Goal: Task Accomplishment & Management: Complete application form

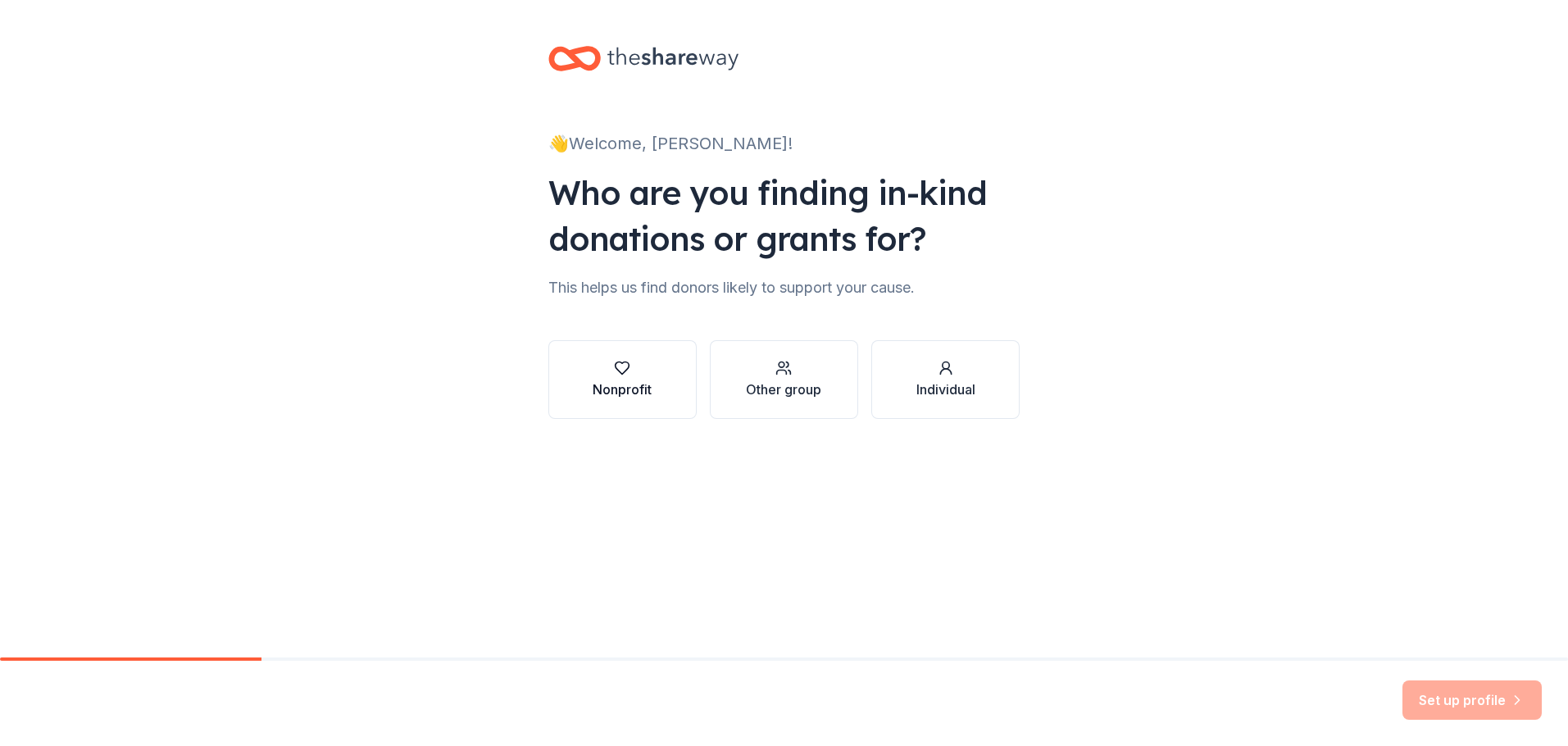
click at [643, 363] on div "button" at bounding box center [622, 368] width 59 height 17
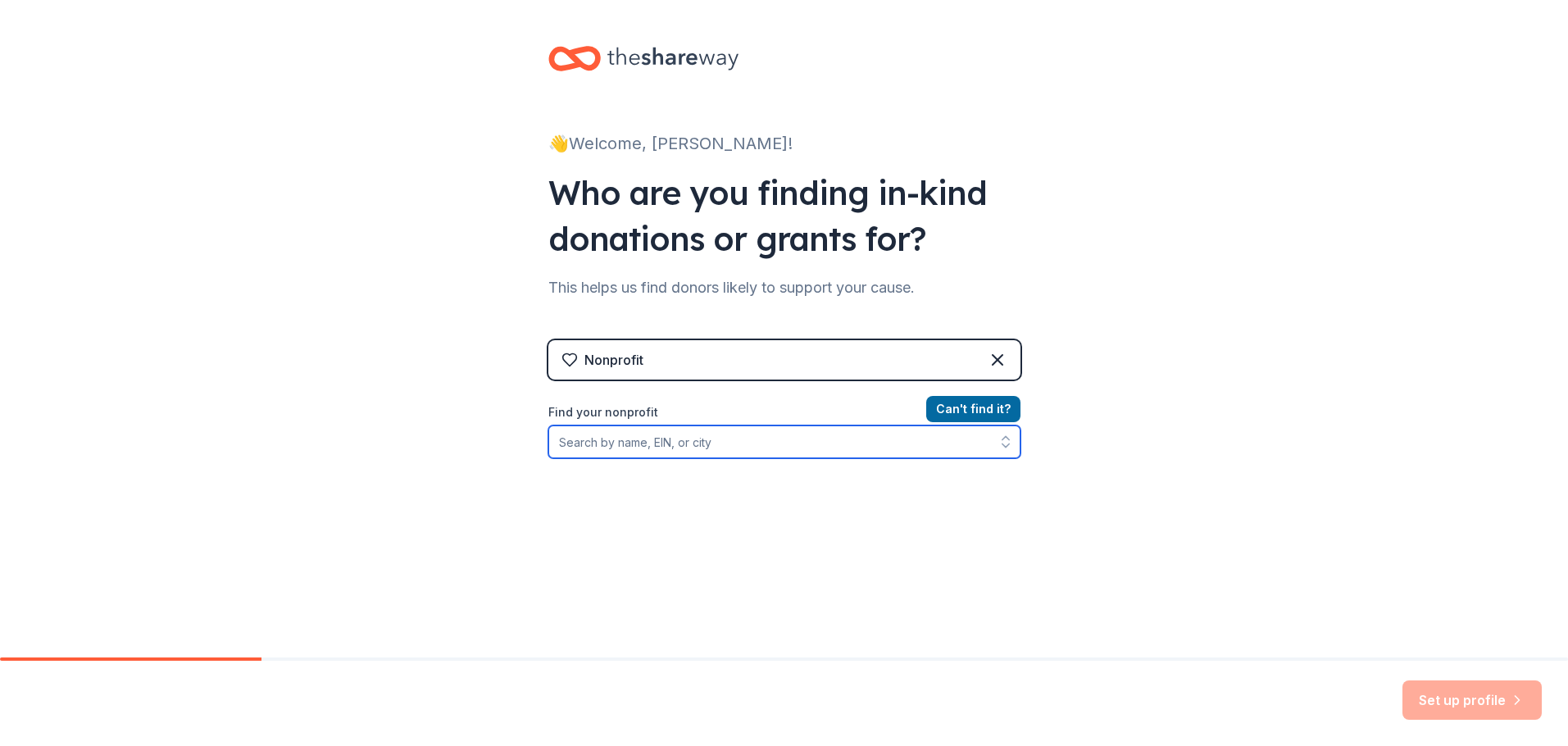
click at [852, 444] on input "Find your nonprofit" at bounding box center [785, 442] width 473 height 33
click at [850, 377] on div "Nonprofit" at bounding box center [785, 359] width 473 height 39
click at [997, 360] on icon at bounding box center [998, 360] width 20 height 20
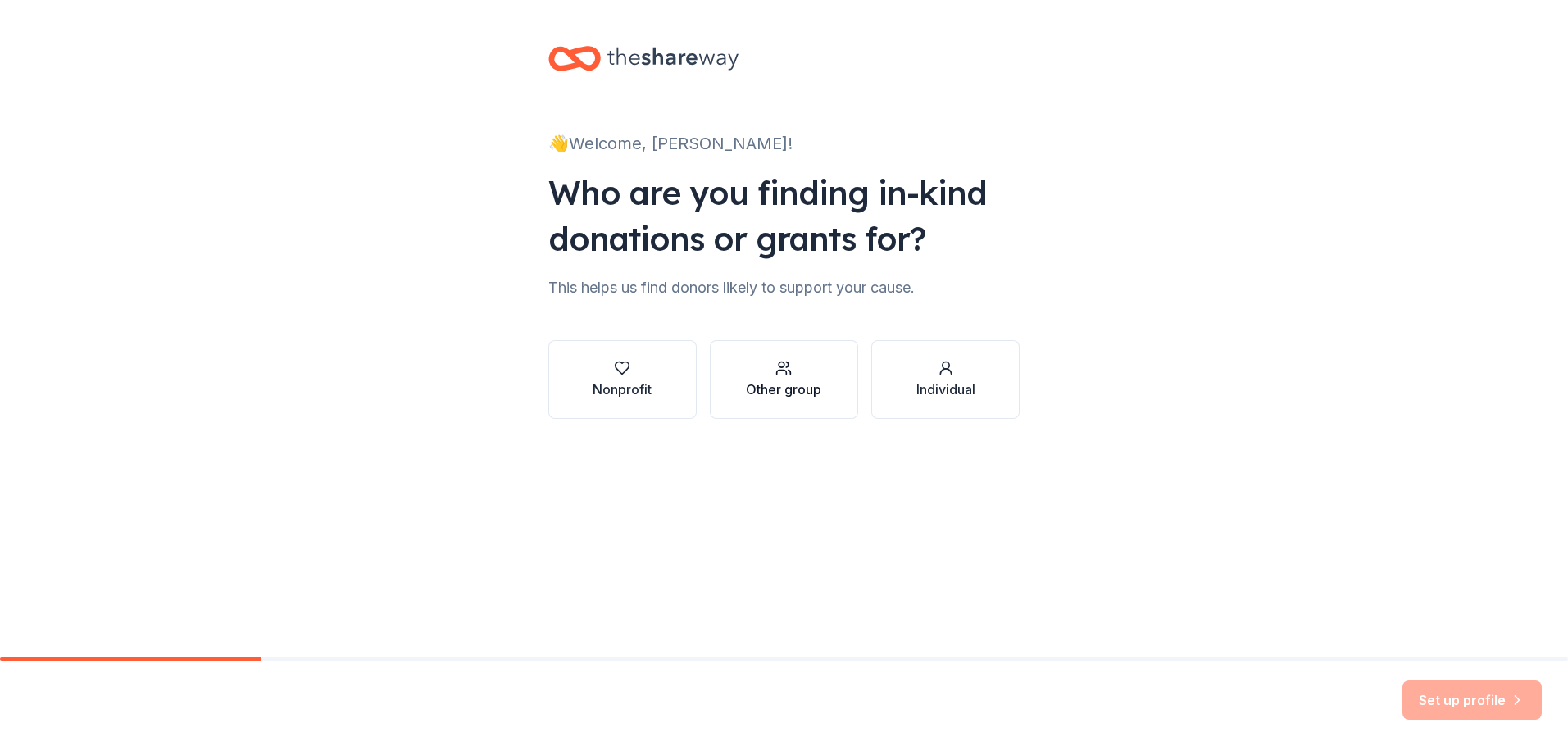
click at [786, 392] on div "Other group" at bounding box center [783, 390] width 75 height 20
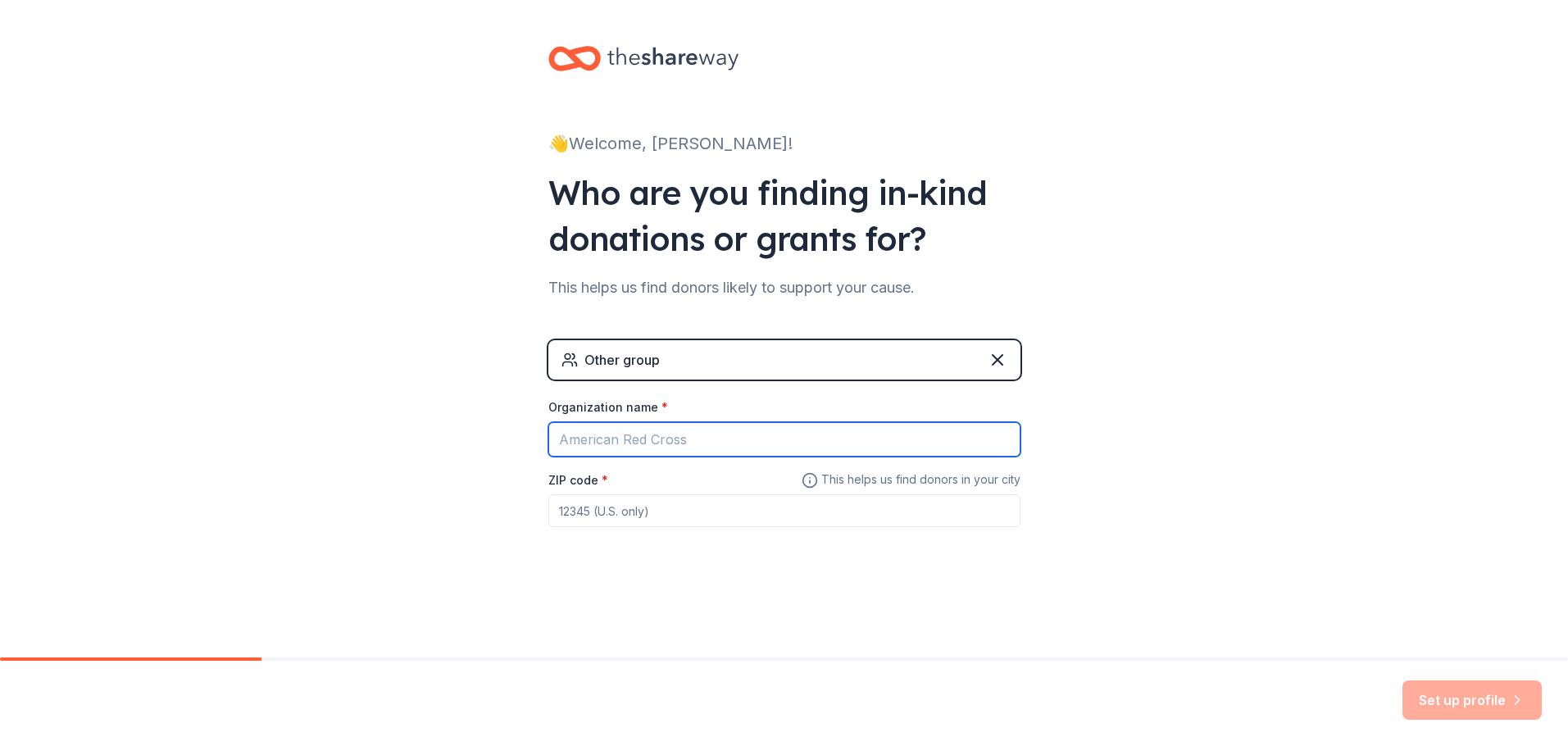
click at [672, 444] on input "Organization name *" at bounding box center [785, 439] width 473 height 34
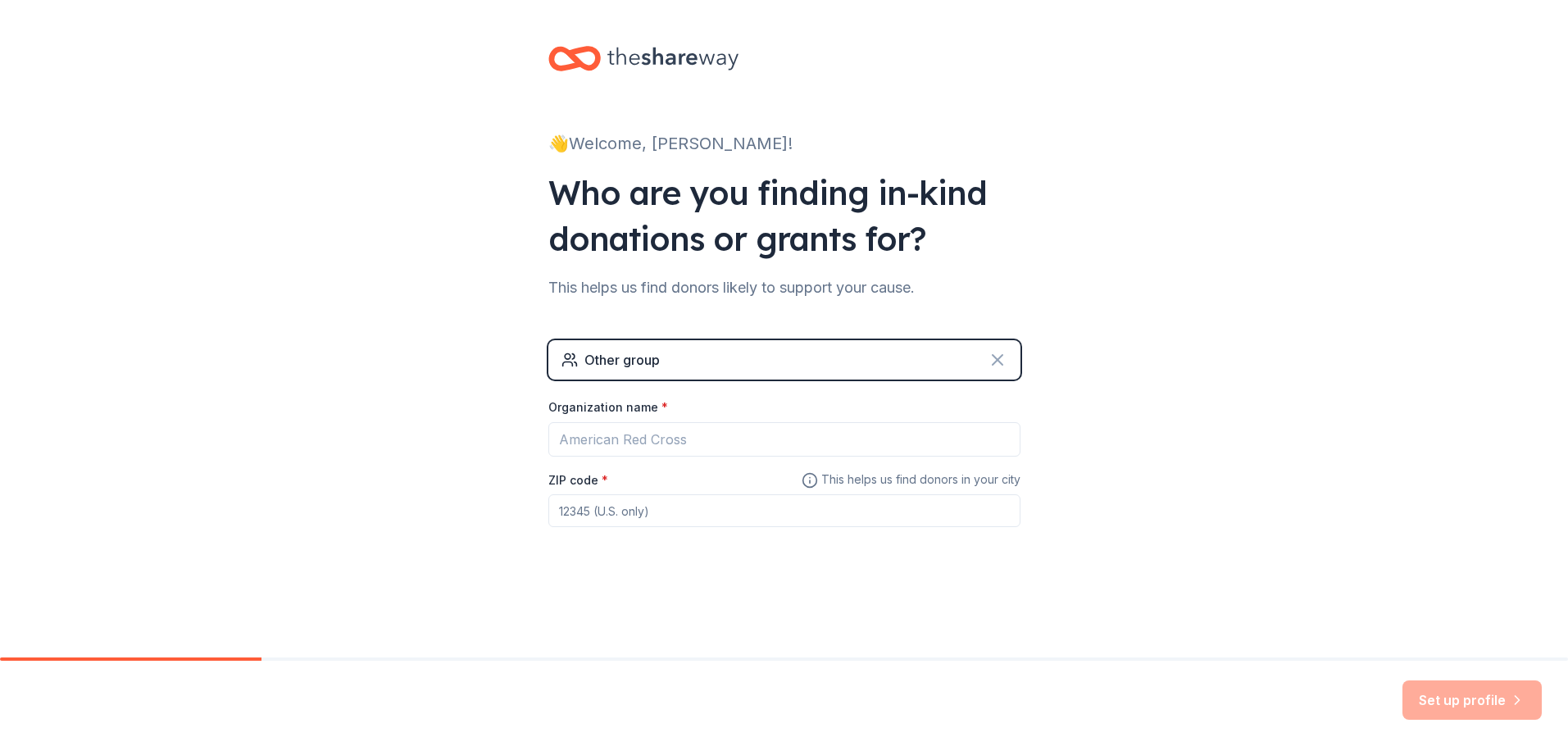
click at [996, 366] on icon at bounding box center [998, 360] width 20 height 20
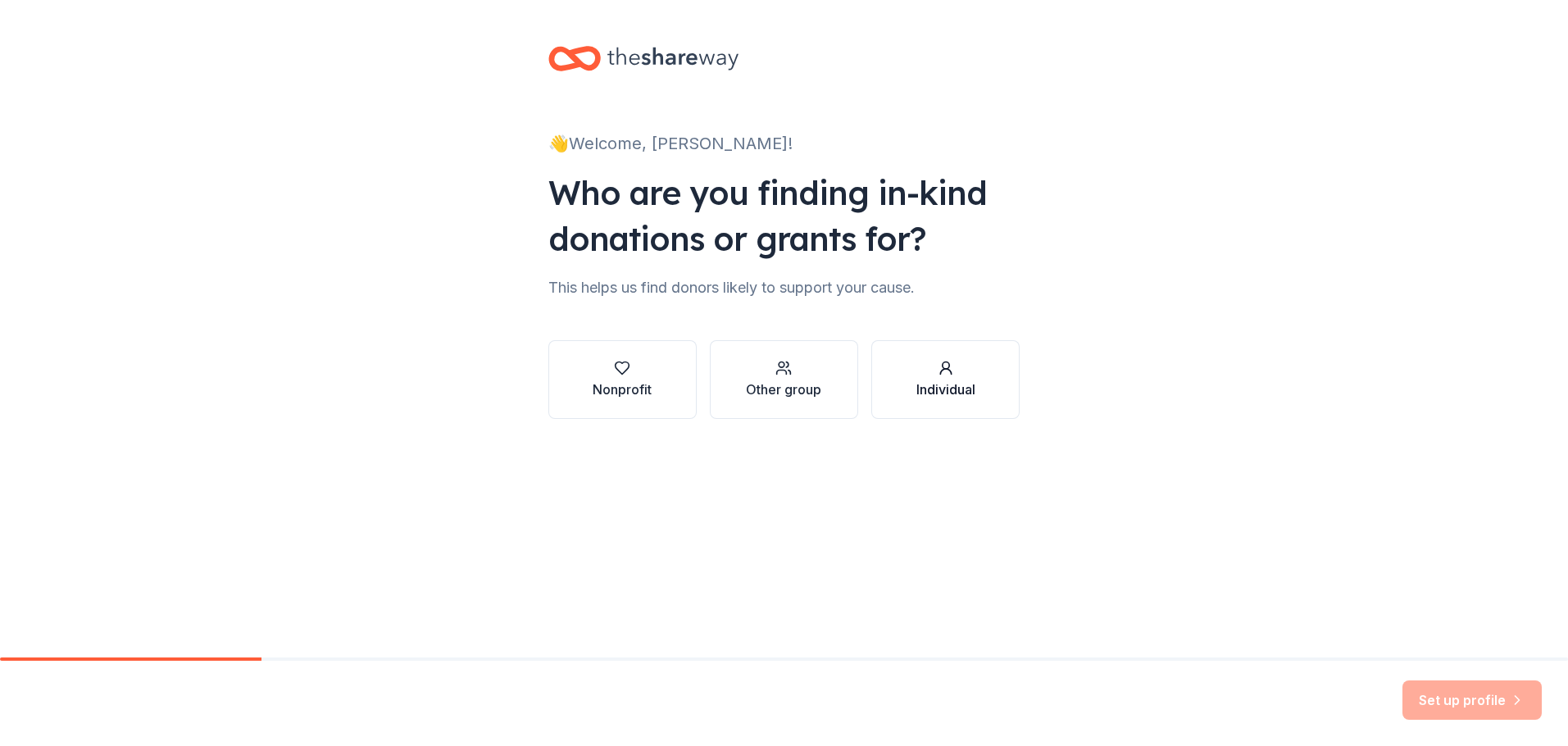
click at [969, 378] on div "Individual" at bounding box center [946, 379] width 59 height 39
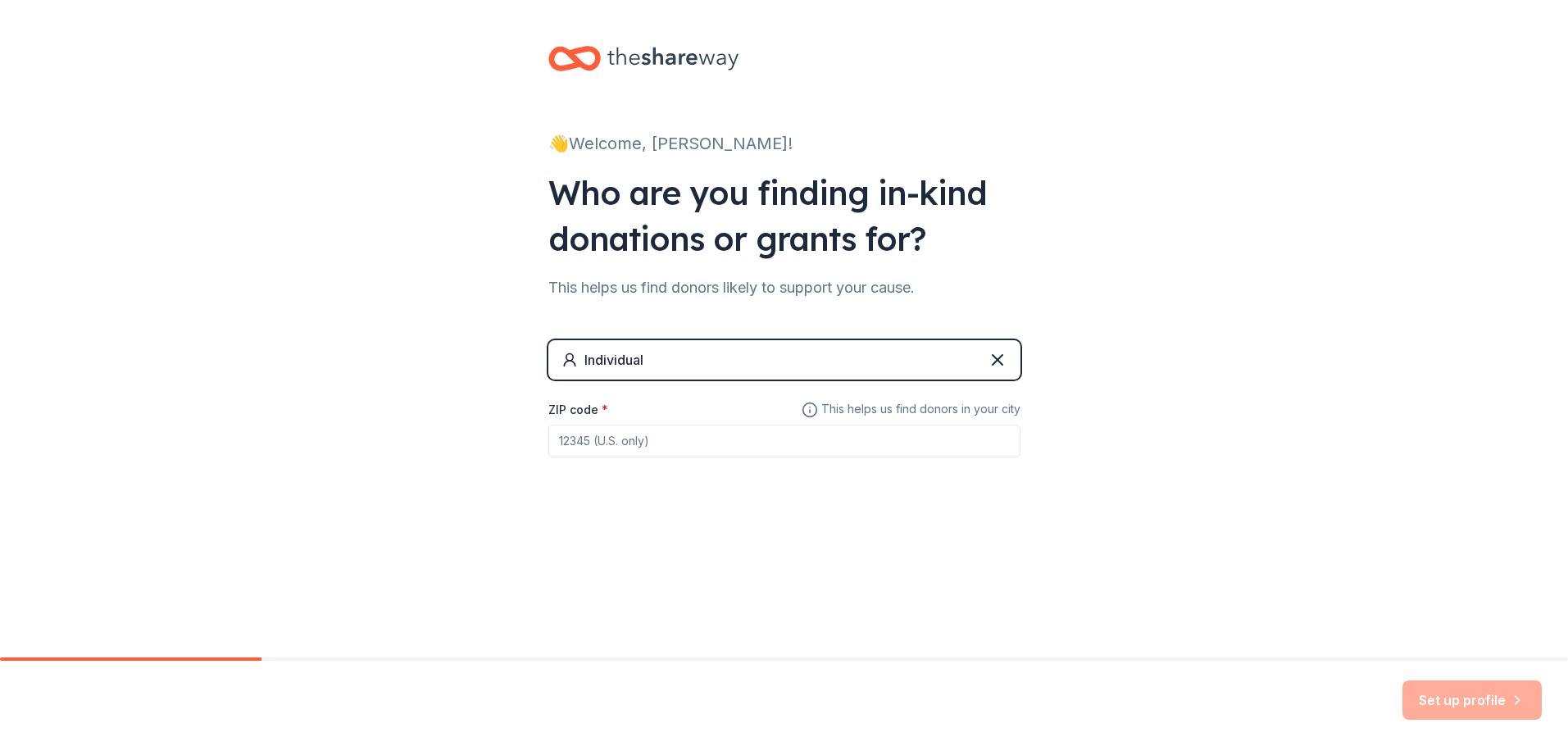
click at [695, 437] on input "ZIP code *" at bounding box center [785, 441] width 473 height 33
type input "90304"
click at [1463, 702] on button "Set up profile" at bounding box center [1472, 700] width 139 height 39
click at [659, 442] on input "90304" at bounding box center [785, 441] width 473 height 33
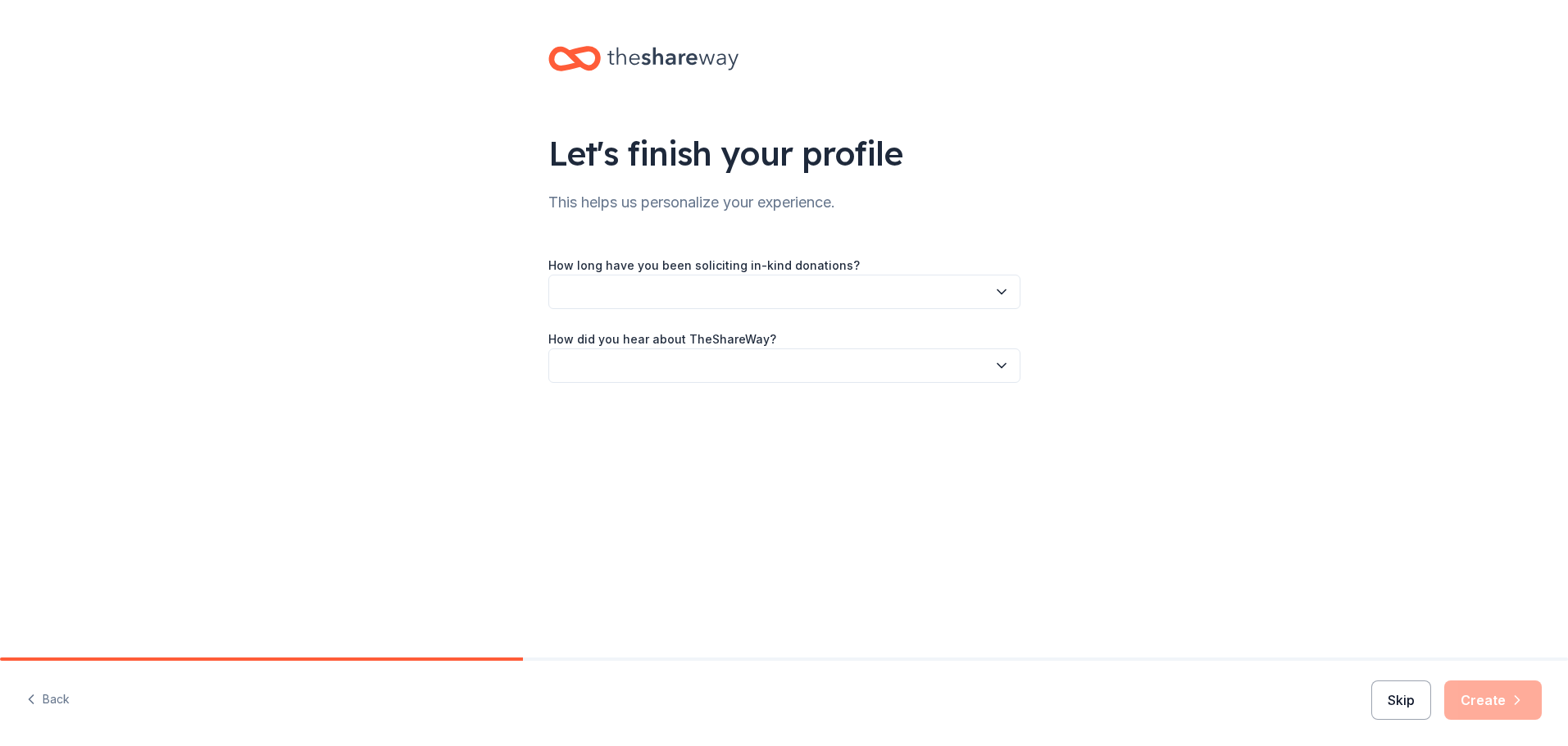
click at [1400, 710] on button "Skip" at bounding box center [1402, 700] width 60 height 39
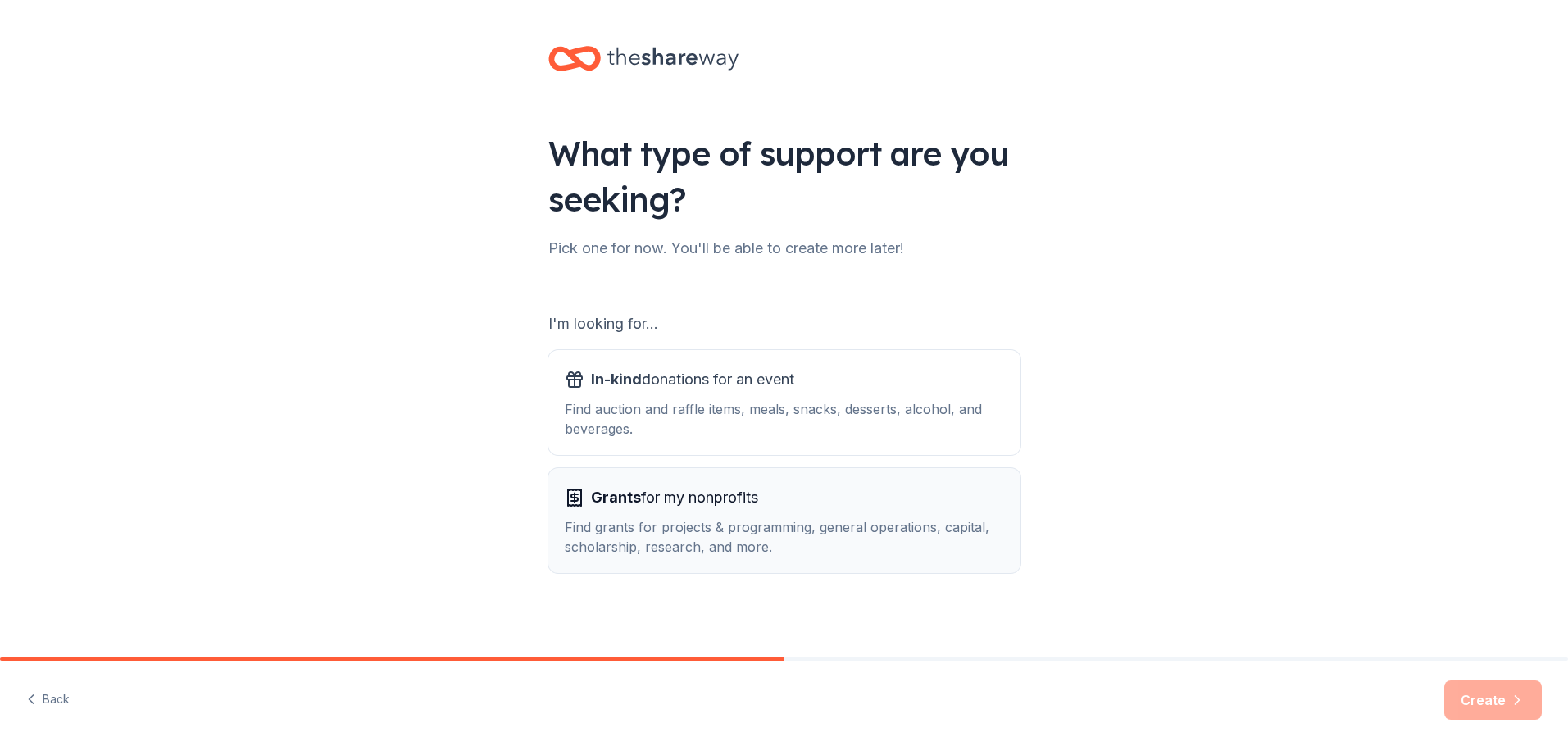
click at [812, 506] on div "Grants for my nonprofits" at bounding box center [784, 497] width 439 height 26
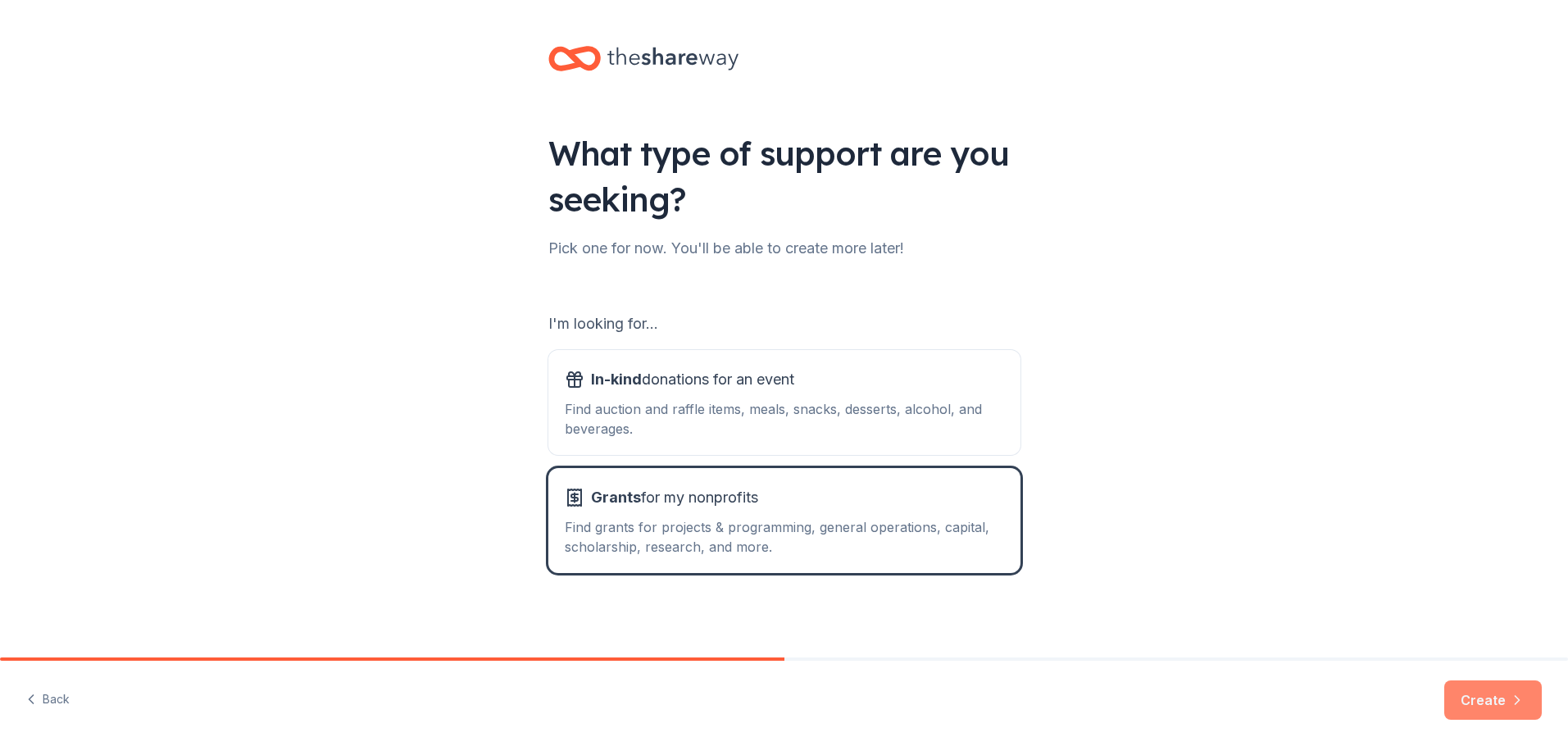
click at [1479, 698] on button "Create" at bounding box center [1493, 700] width 98 height 39
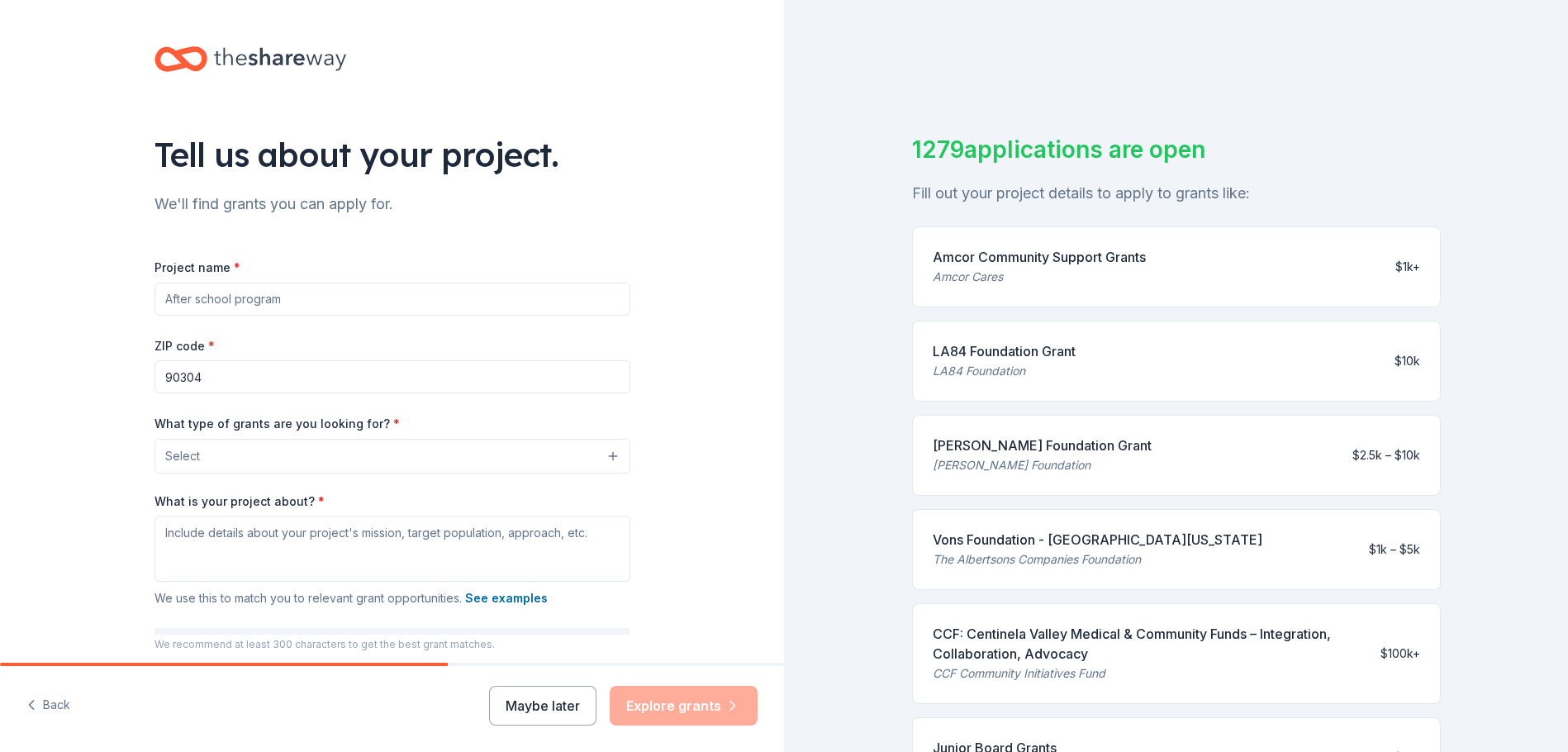
click at [363, 301] on input "Project name *" at bounding box center [393, 299] width 476 height 33
type input "Center for Advanced Learning"
click at [287, 387] on input "90304" at bounding box center [393, 376] width 476 height 33
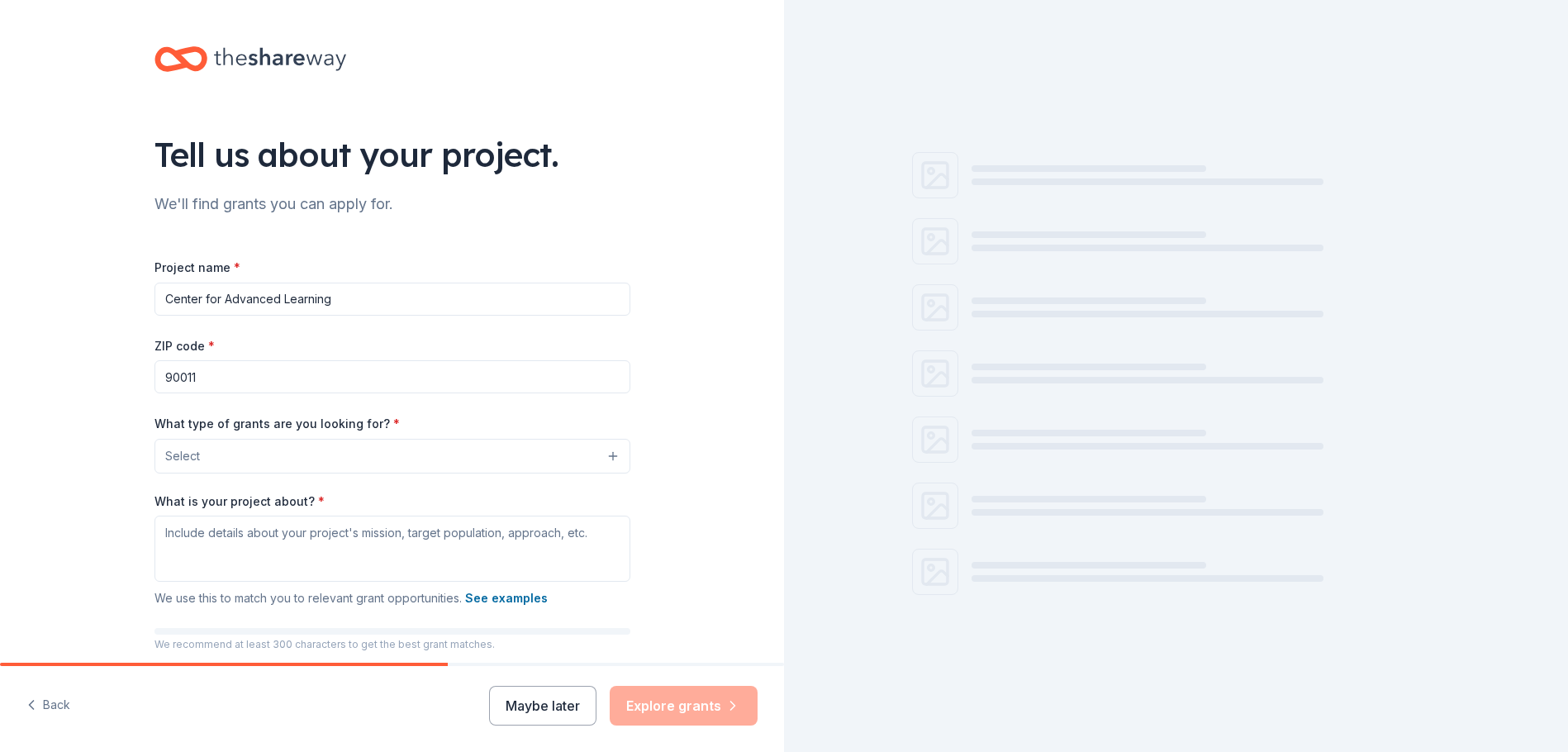
type input "90011"
click at [346, 472] on button "Select" at bounding box center [393, 456] width 476 height 35
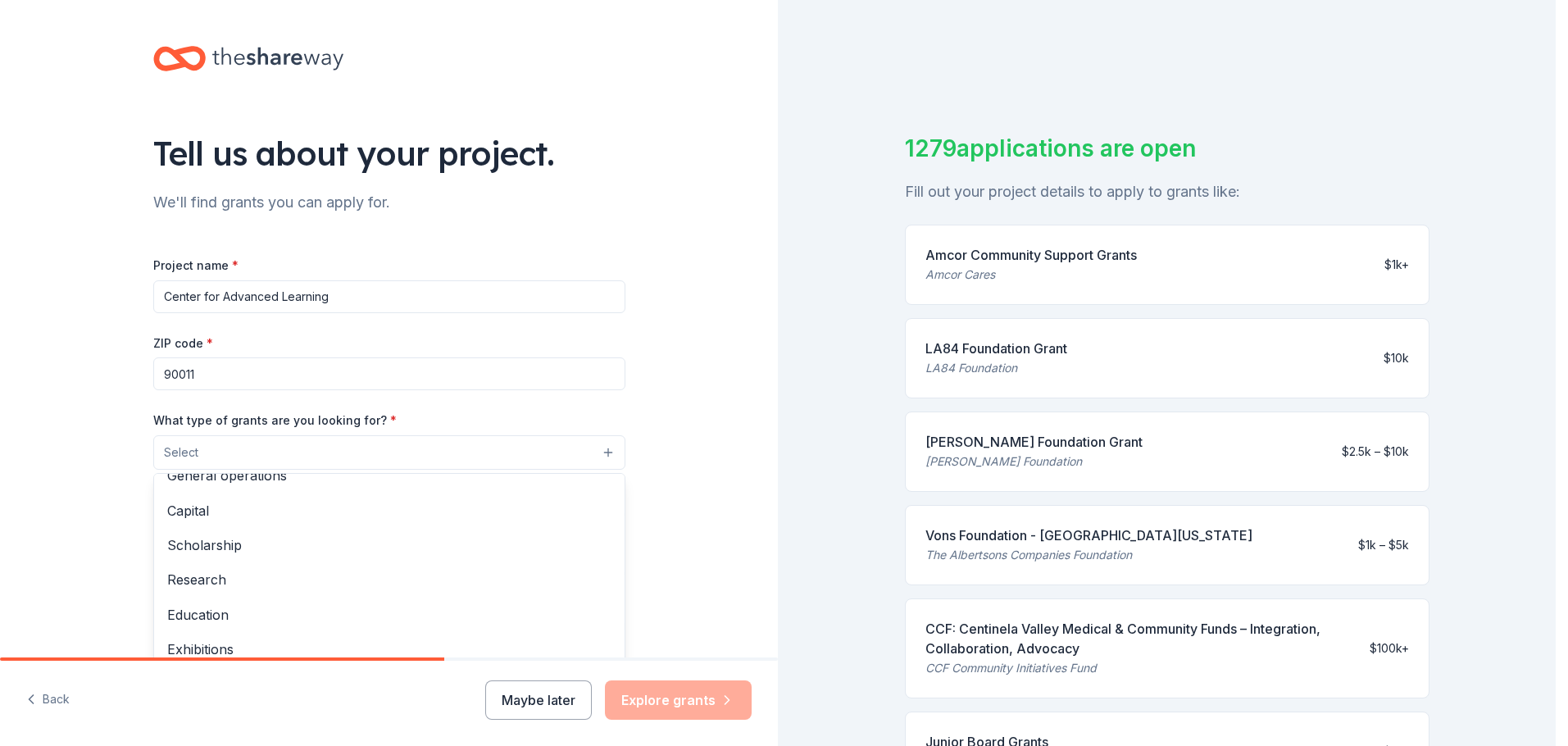
scroll to position [82, 0]
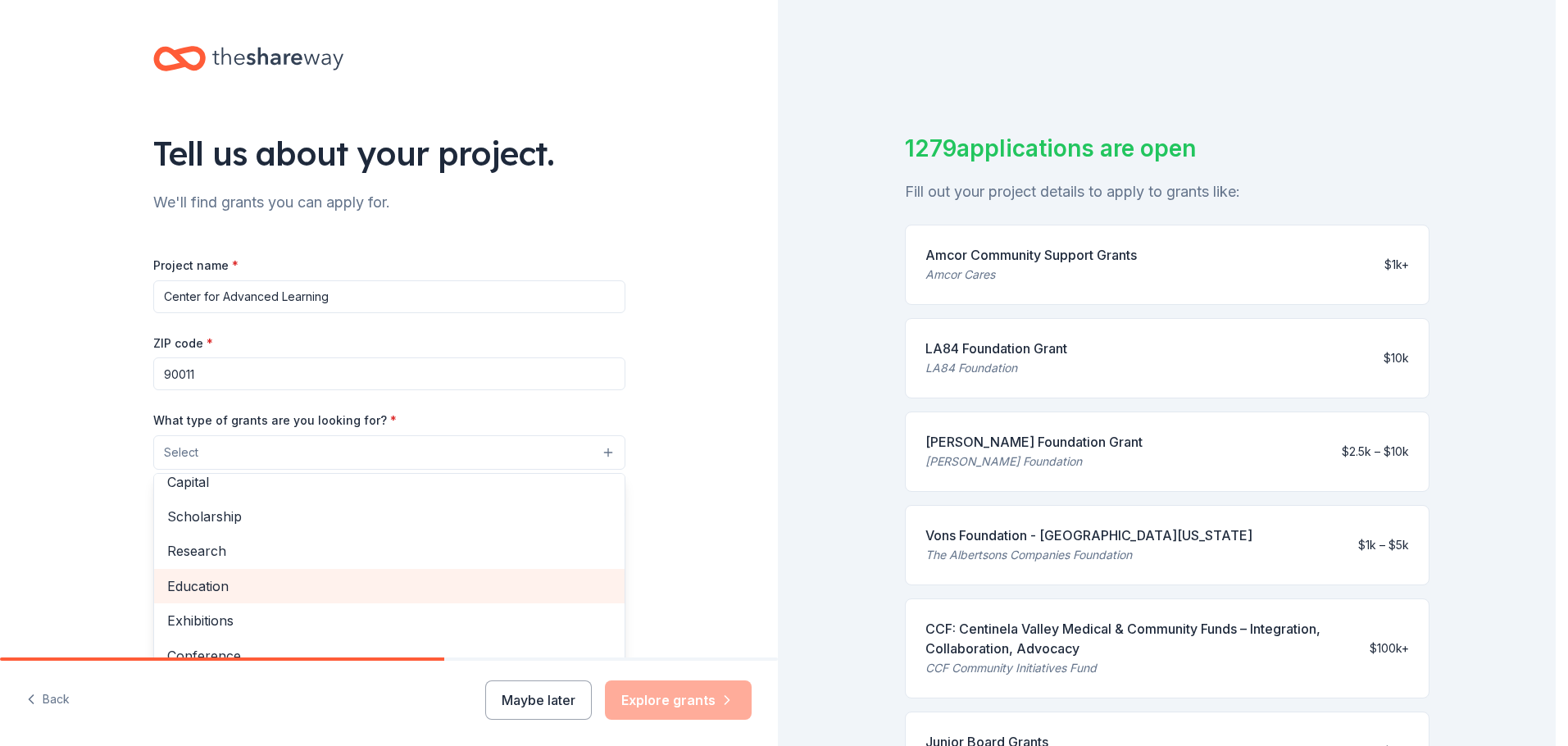
click at [338, 588] on span "Education" at bounding box center [389, 586] width 444 height 22
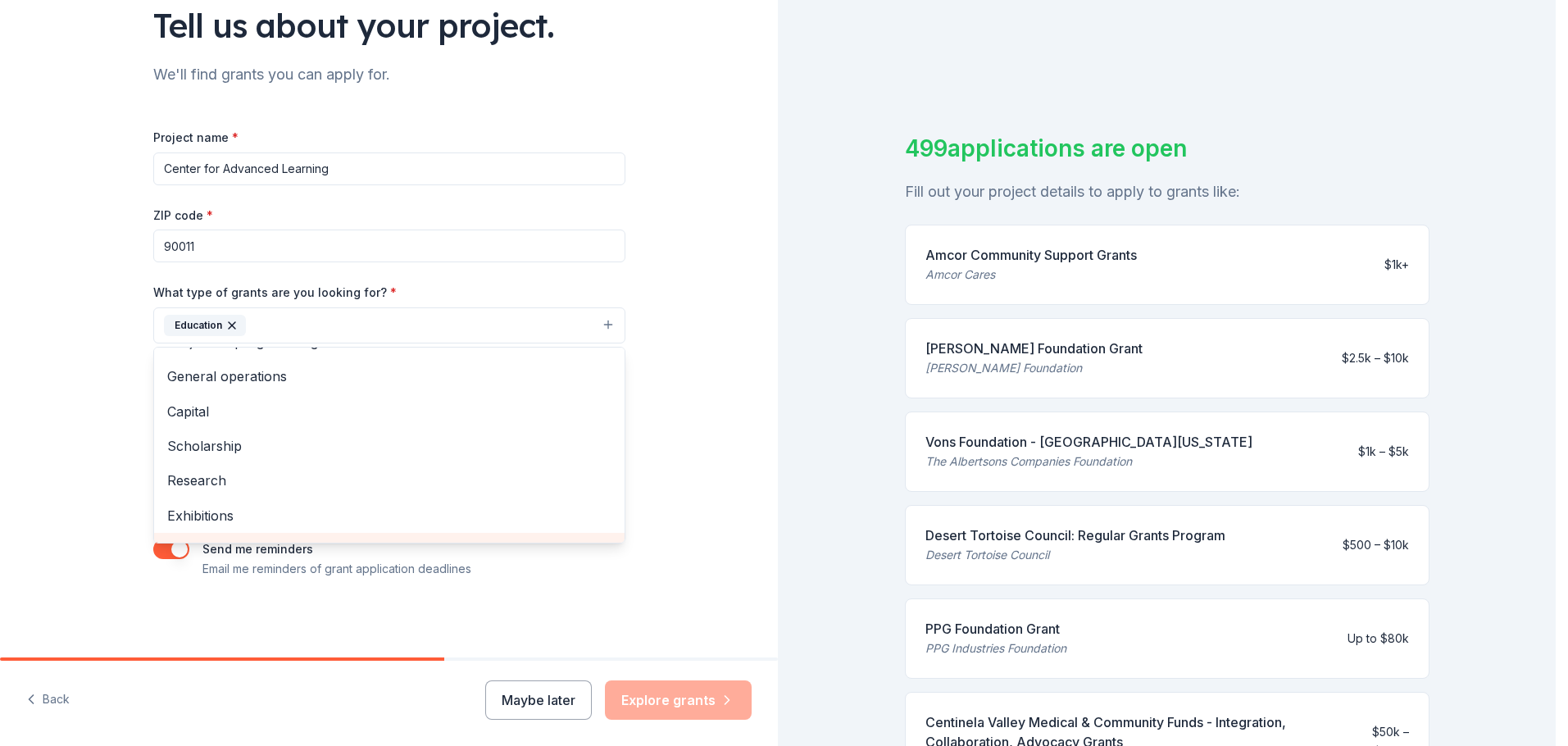
scroll to position [0, 0]
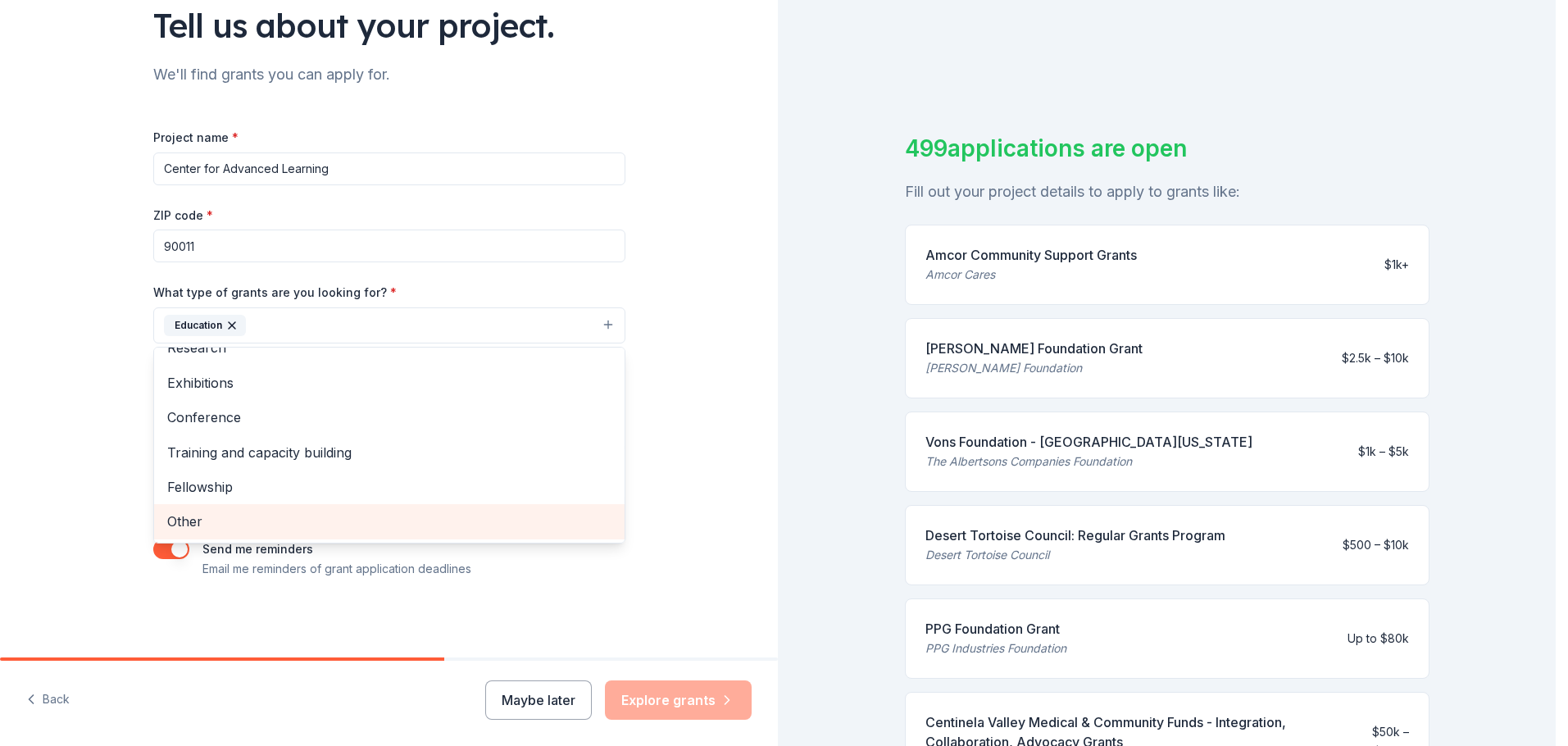
click at [333, 536] on div "Other" at bounding box center [390, 521] width 471 height 34
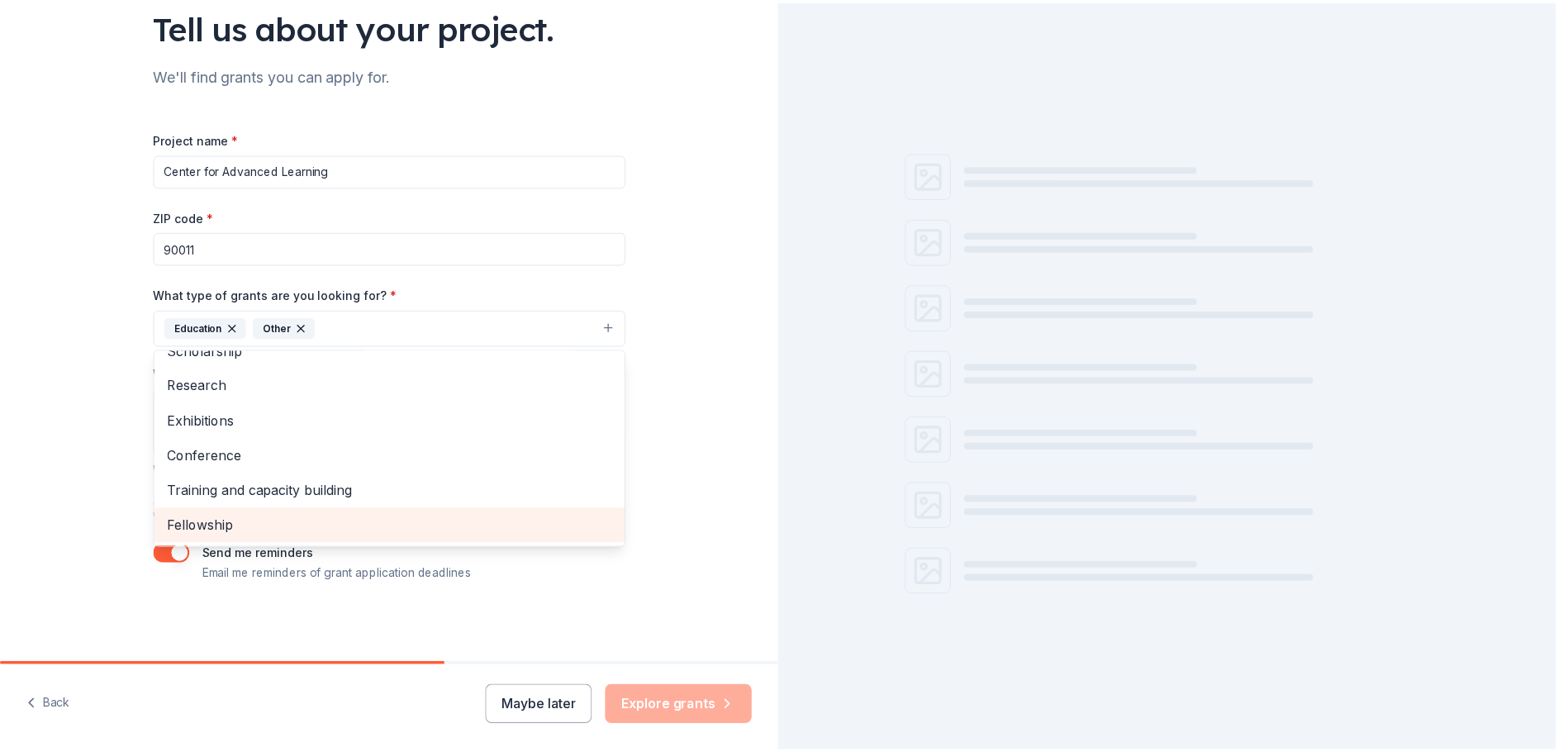
scroll to position [125, 0]
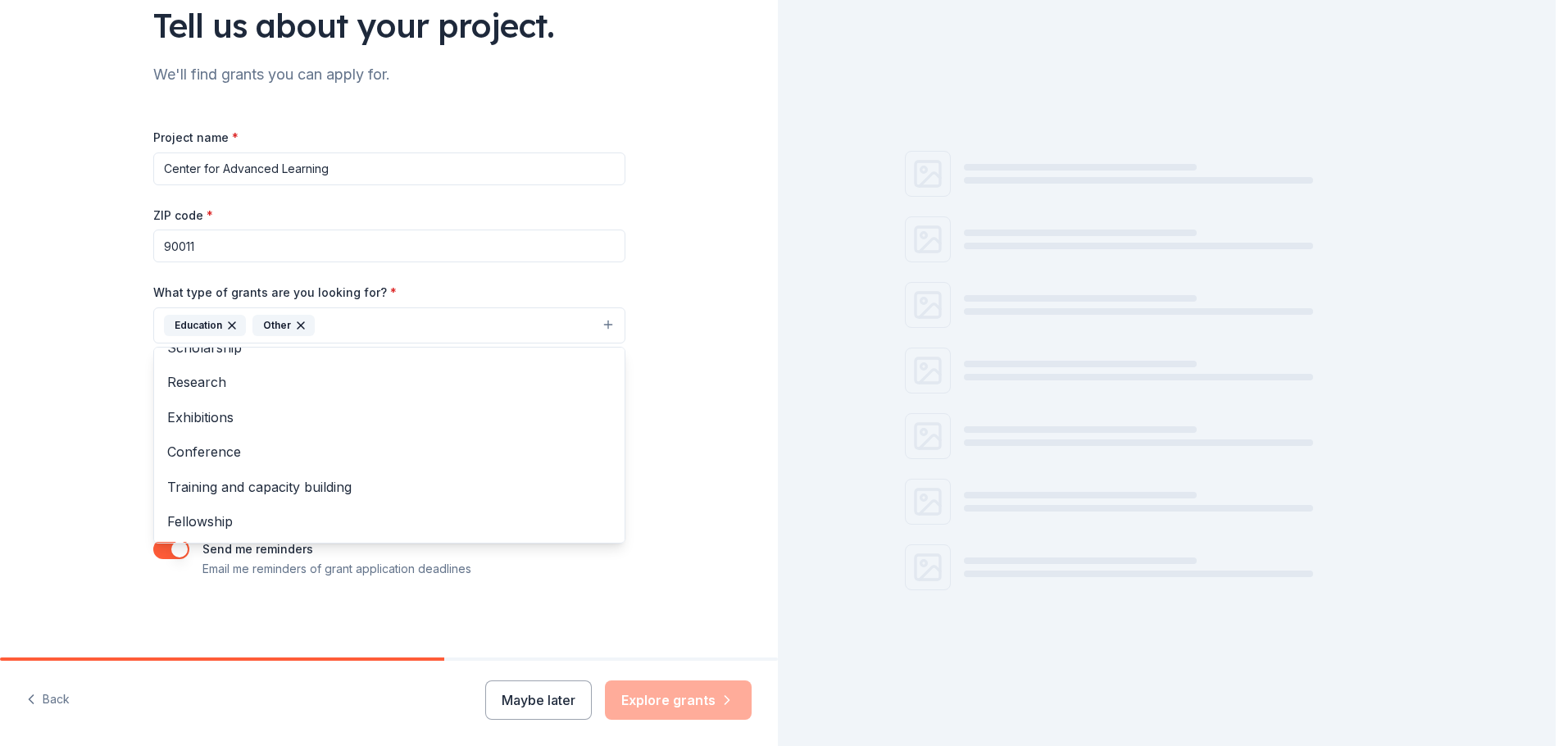
click at [659, 474] on div "Tell us about your project. We'll find grants you can apply for. Project name *…" at bounding box center [389, 265] width 778 height 786
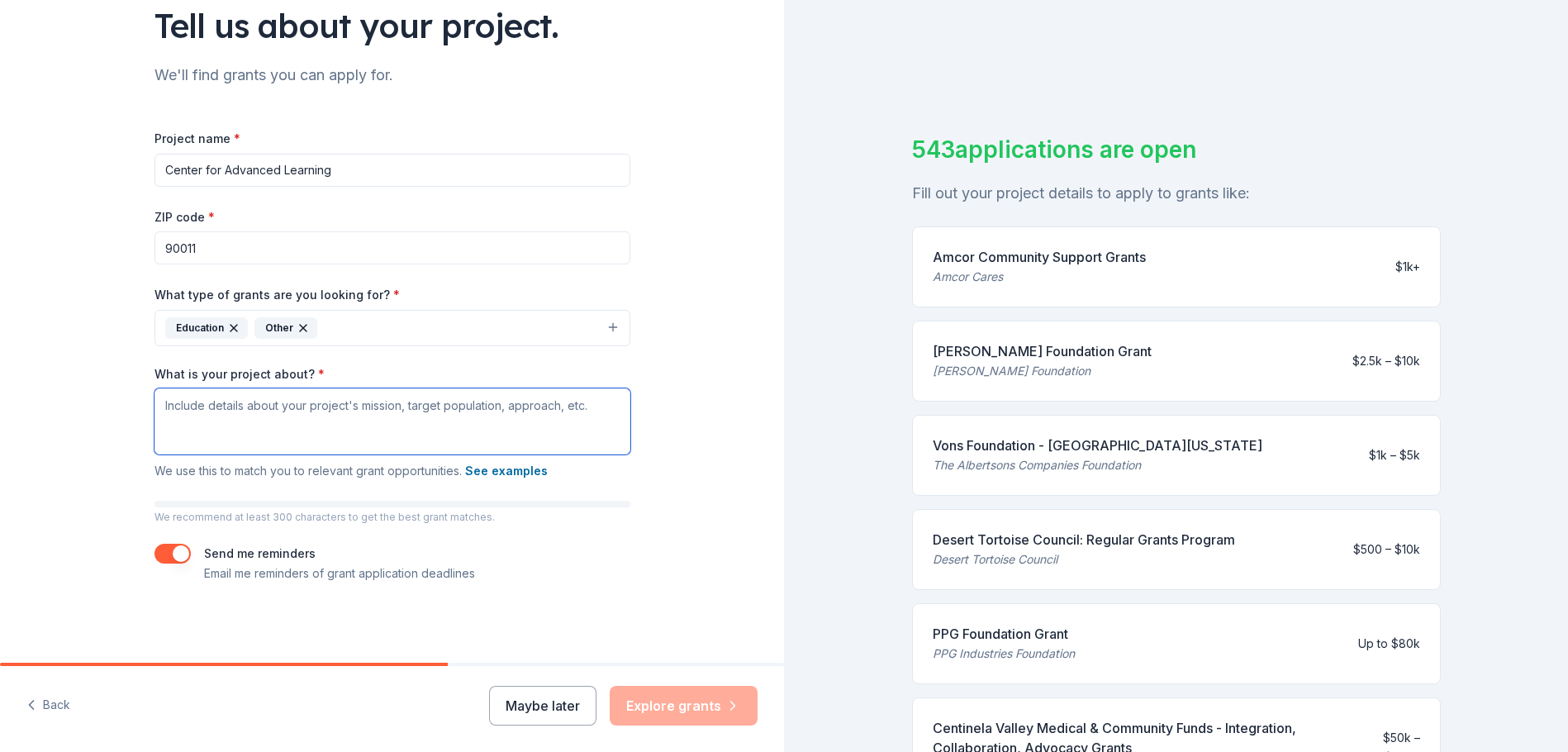
click at [286, 408] on textarea "What is your project about? *" at bounding box center [393, 421] width 476 height 67
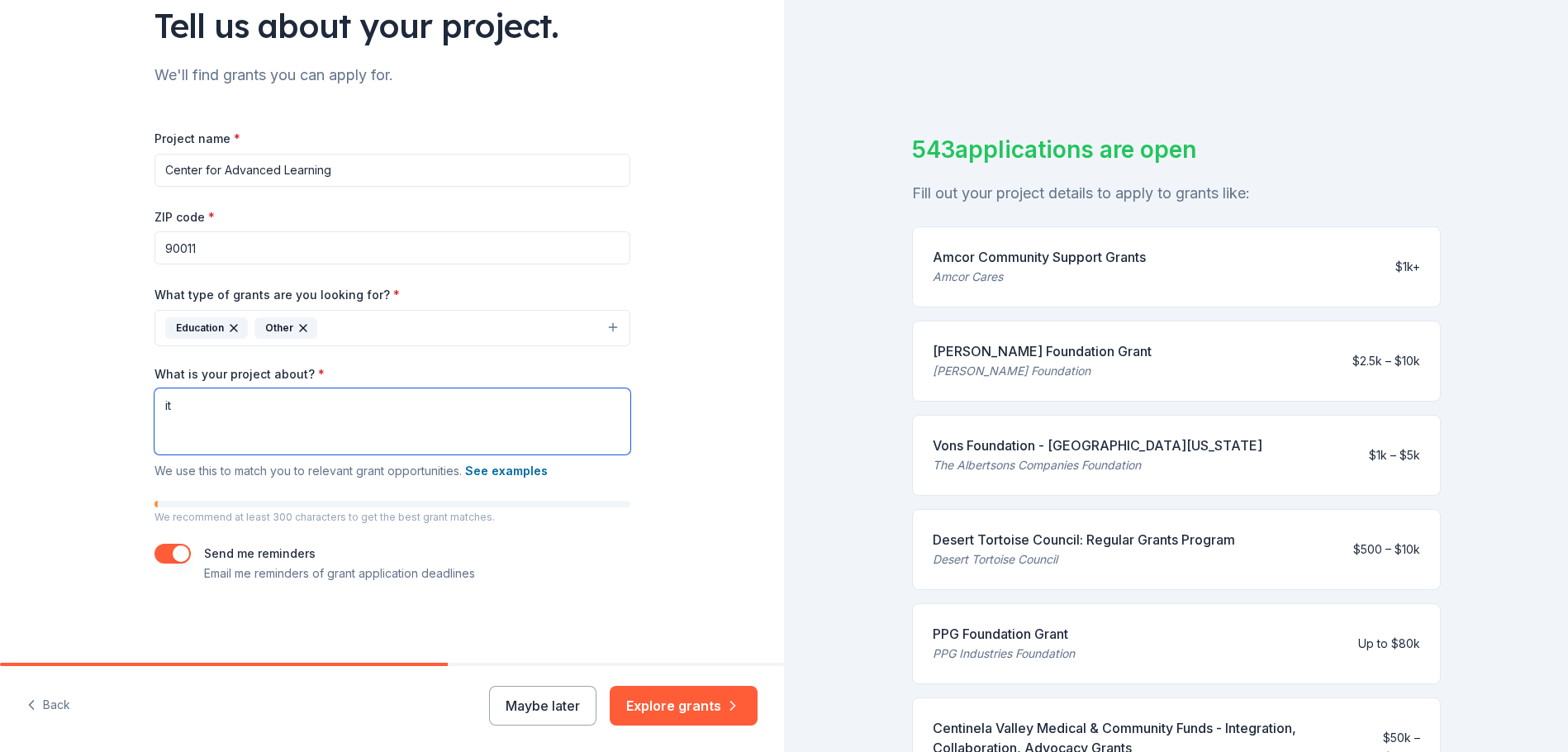
type textarea "i"
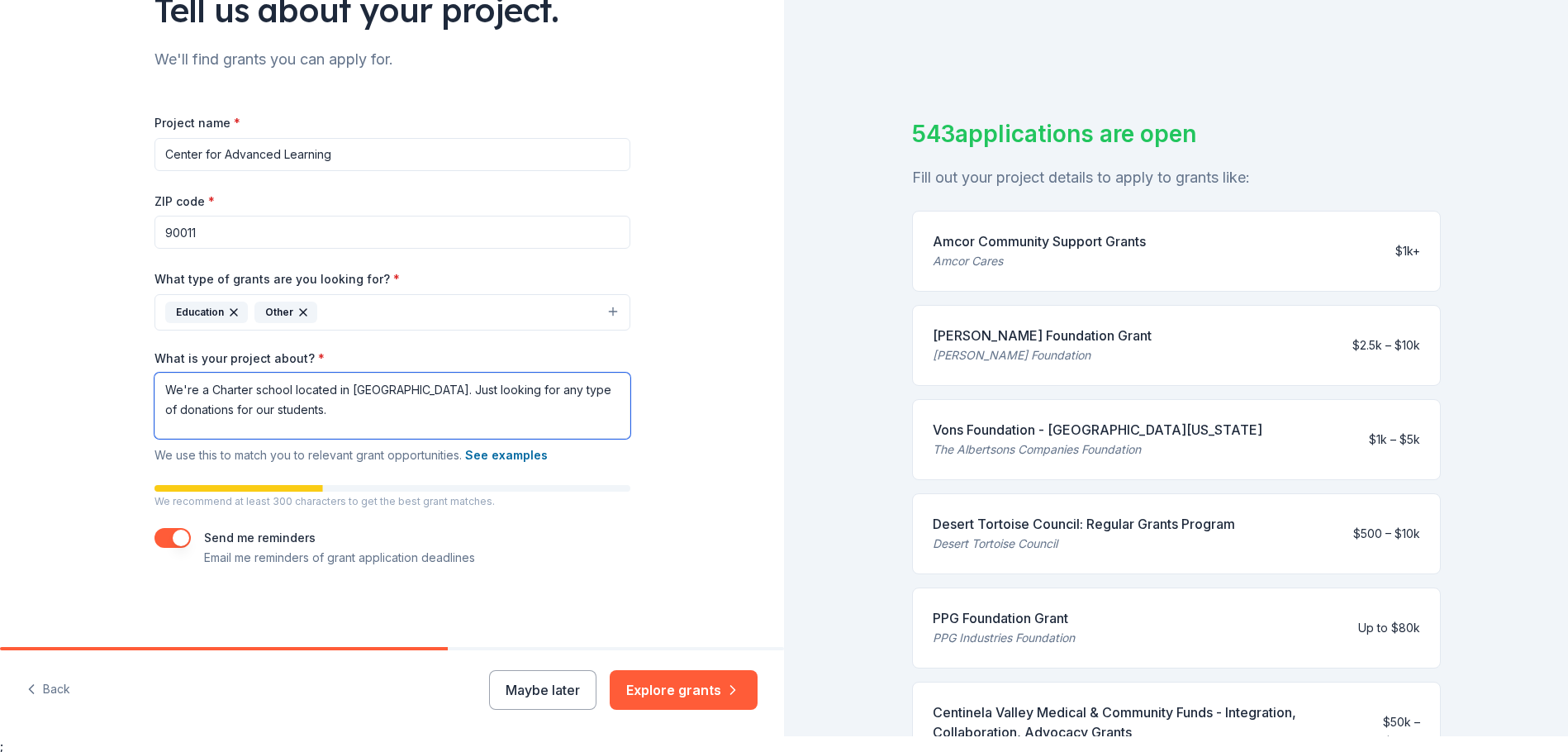
scroll to position [20, 0]
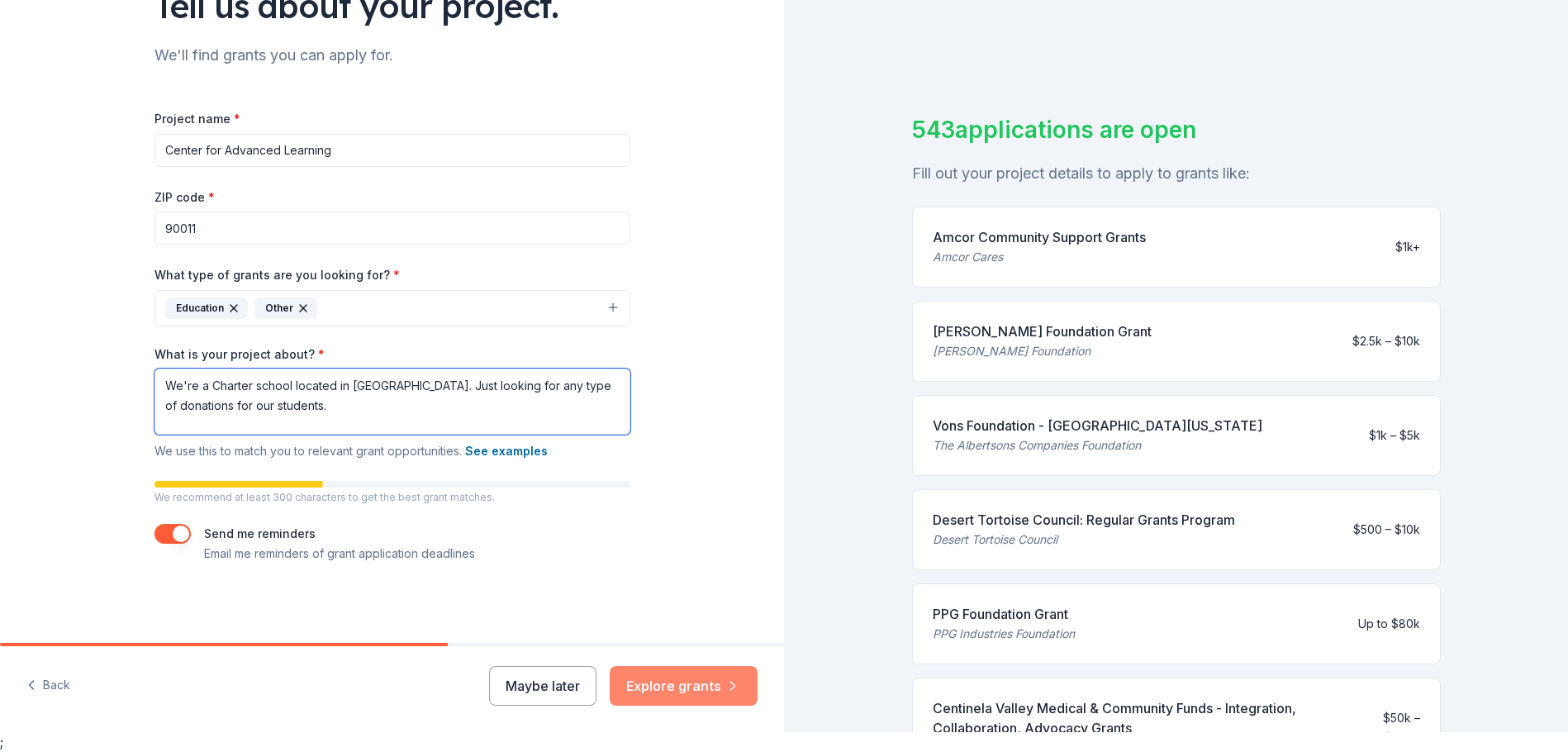
type textarea "We're a Charter school located in South Central. Just looking for any type of d…"
click at [658, 691] on button "Explore grants" at bounding box center [684, 685] width 148 height 40
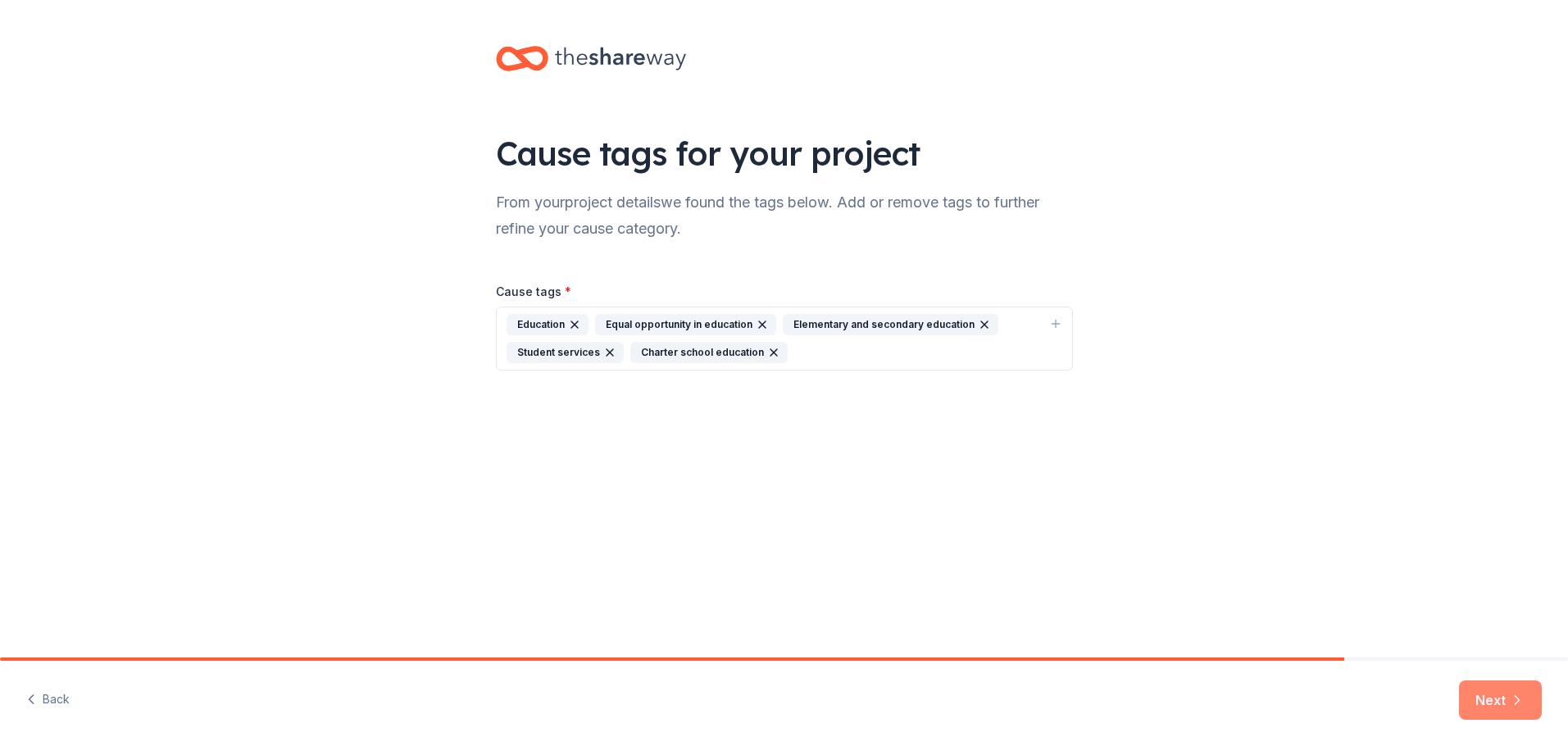
click at [1515, 700] on icon "button" at bounding box center [1517, 701] width 17 height 17
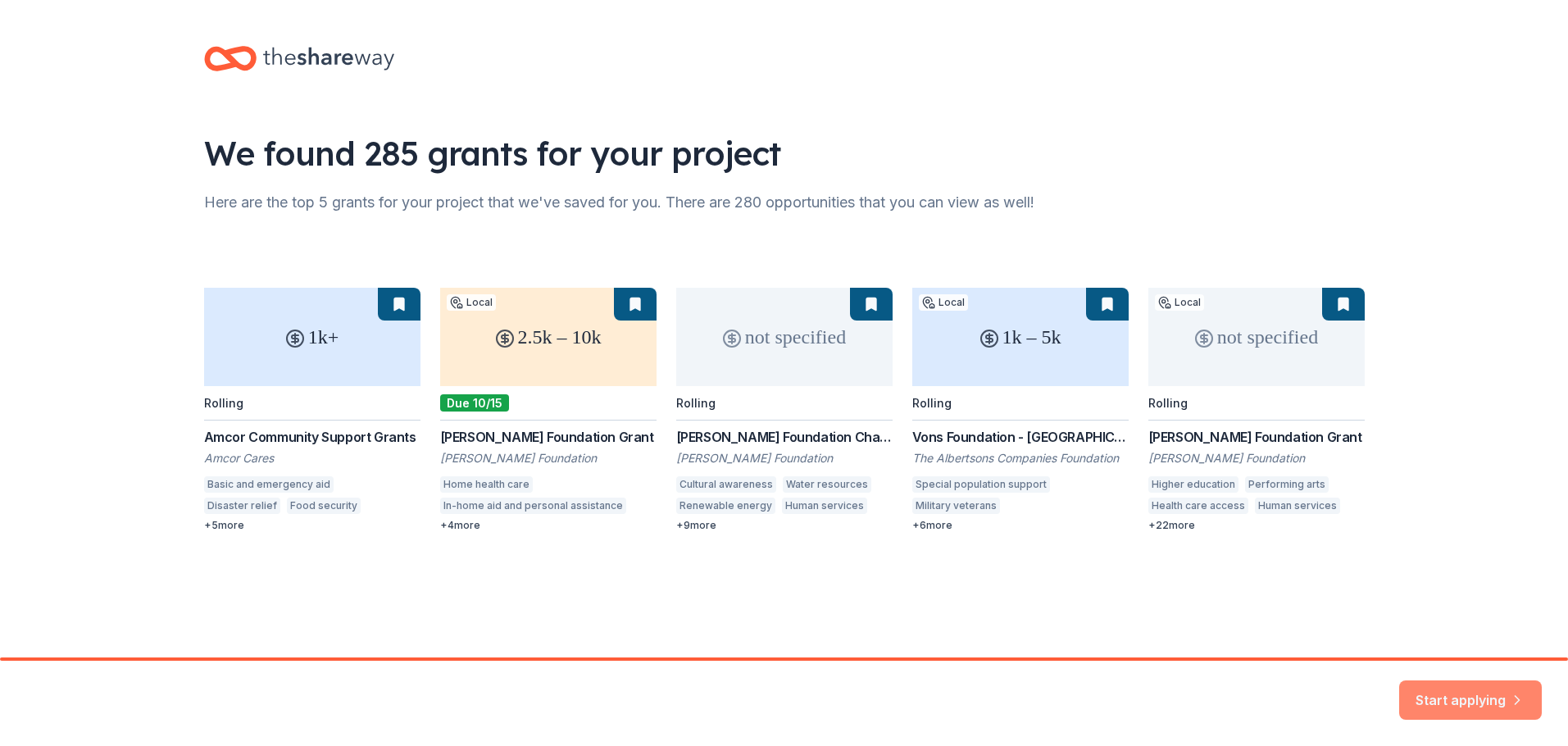
click at [1453, 689] on button "Start applying" at bounding box center [1470, 698] width 143 height 39
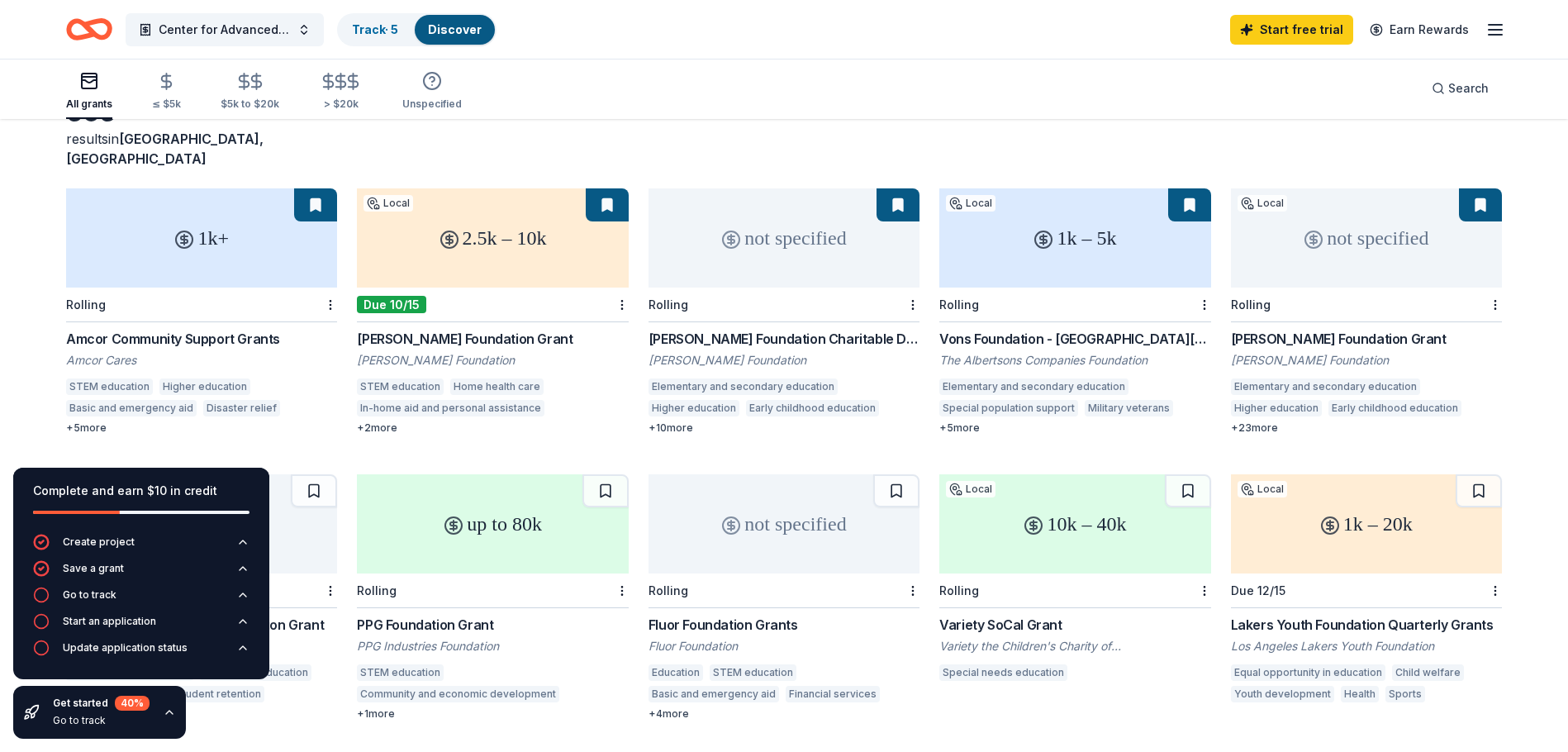
scroll to position [83, 0]
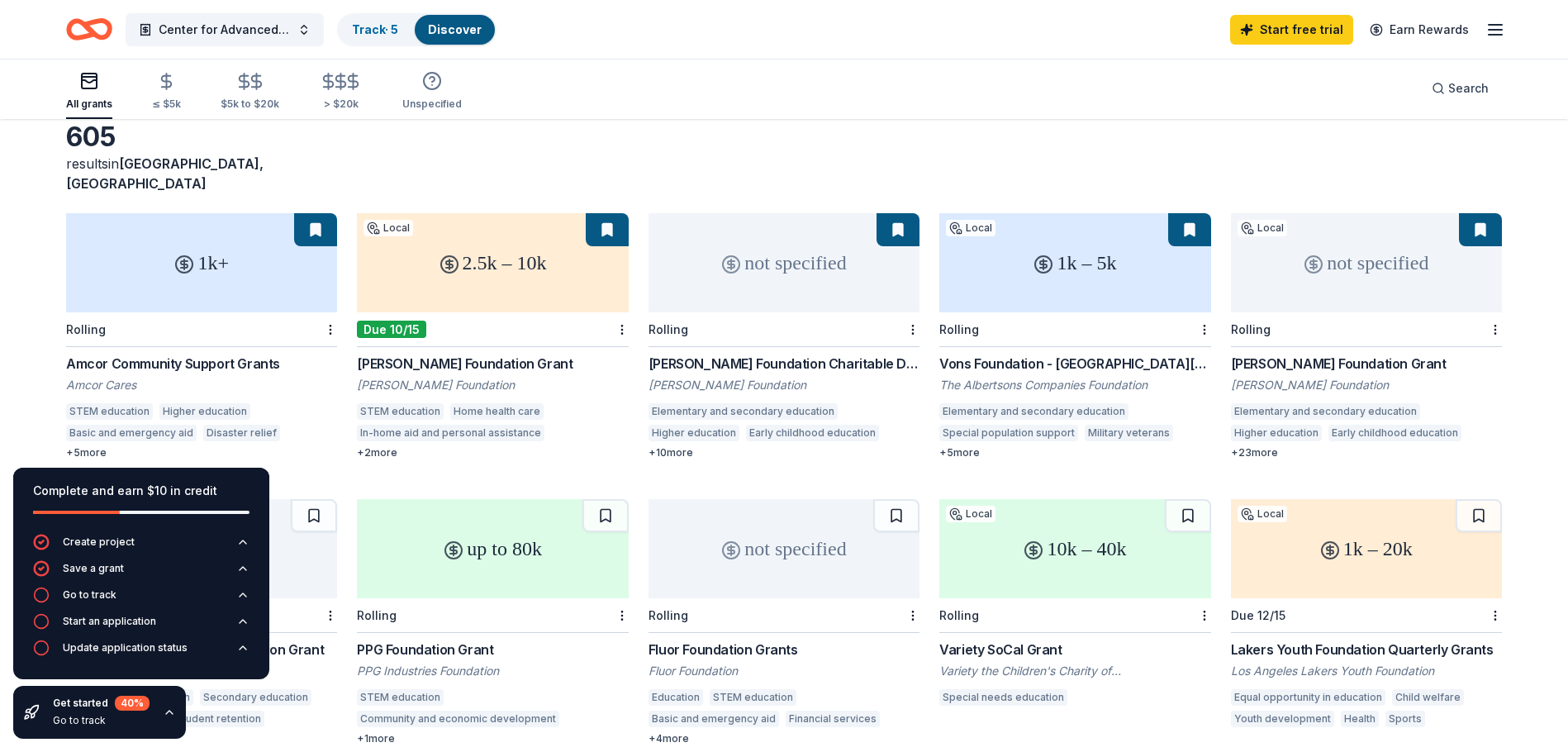
click at [1044, 256] on circle at bounding box center [1044, 264] width 17 height 17
click at [832, 277] on div "not specified" at bounding box center [784, 263] width 271 height 99
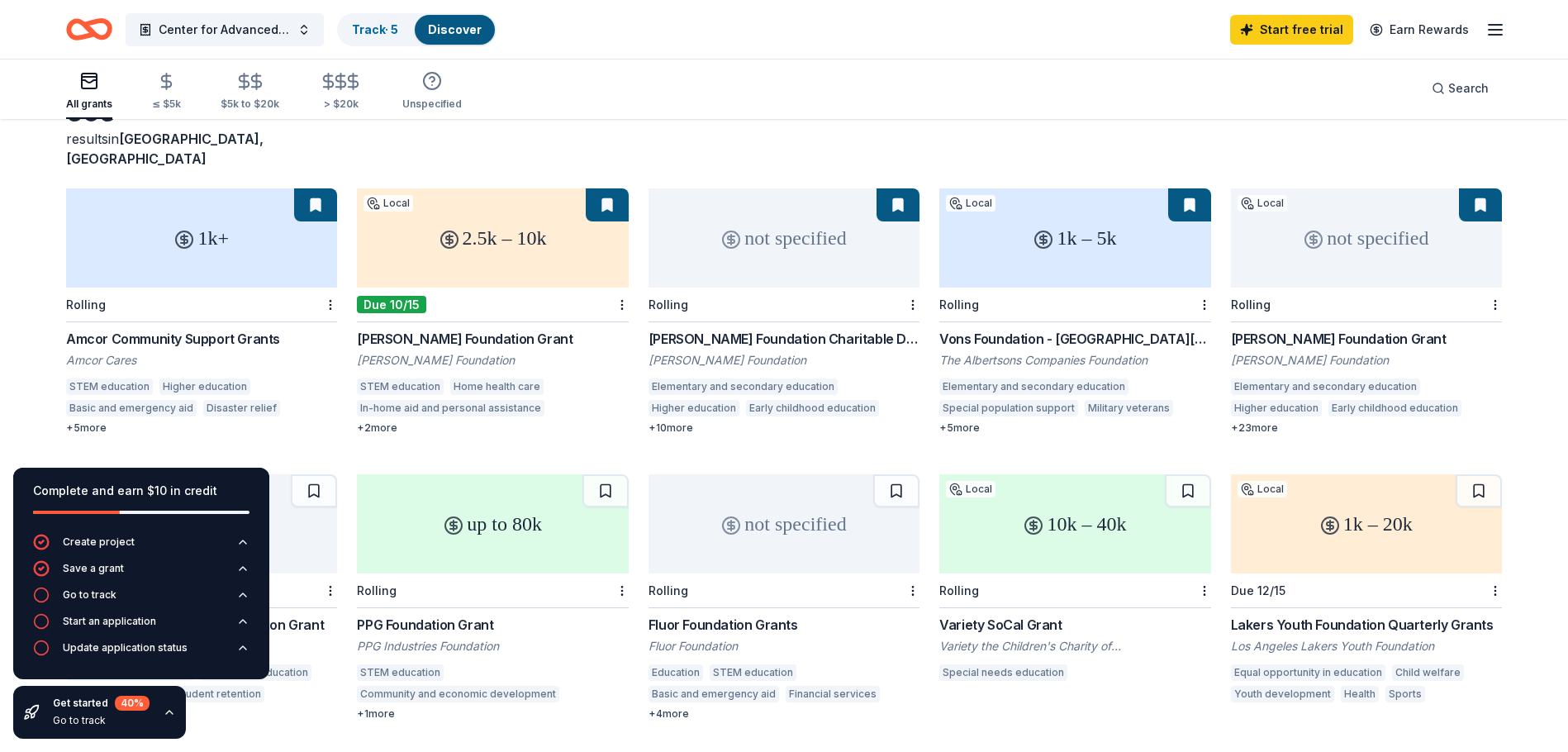
scroll to position [0, 0]
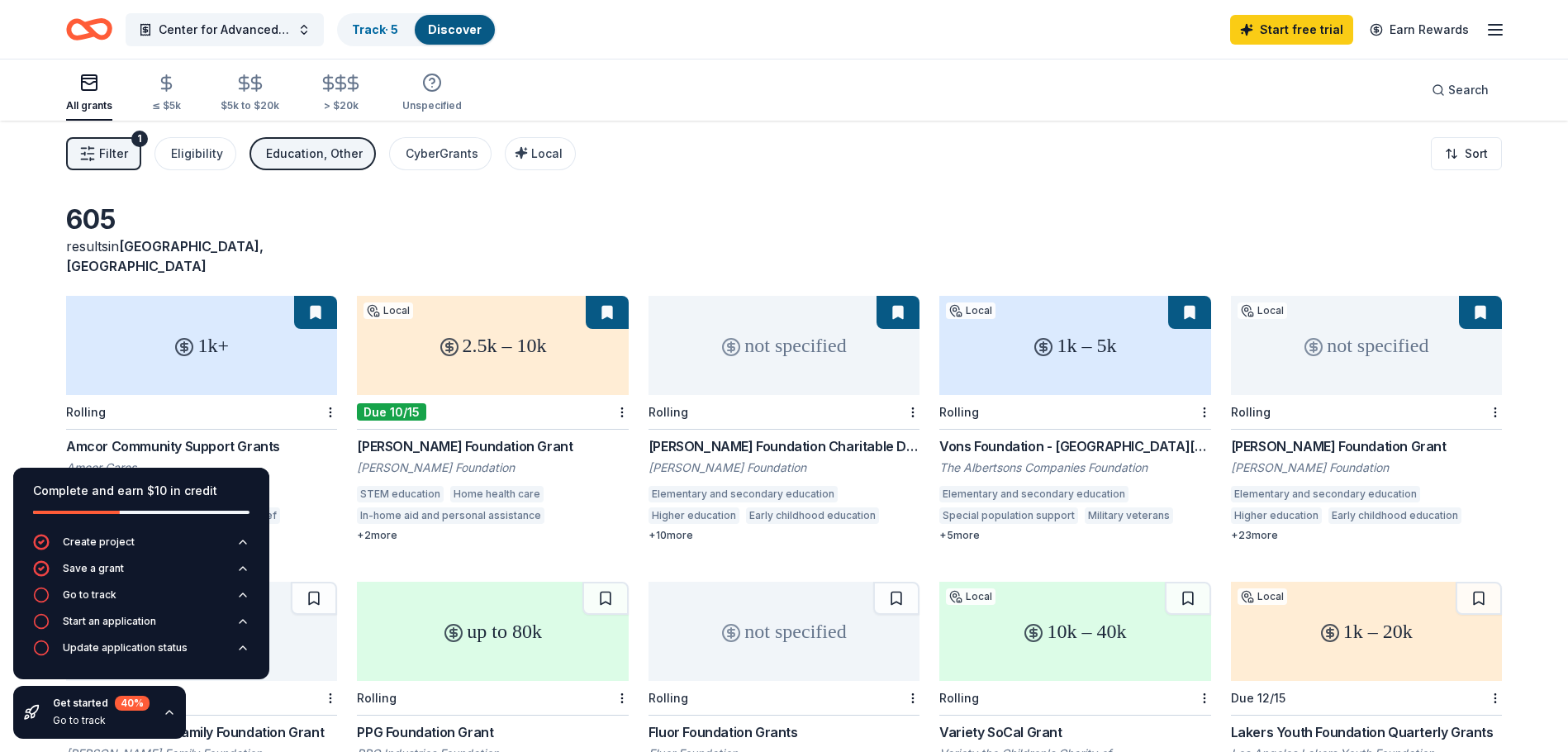
click at [1321, 330] on div "not specified" at bounding box center [1367, 345] width 271 height 99
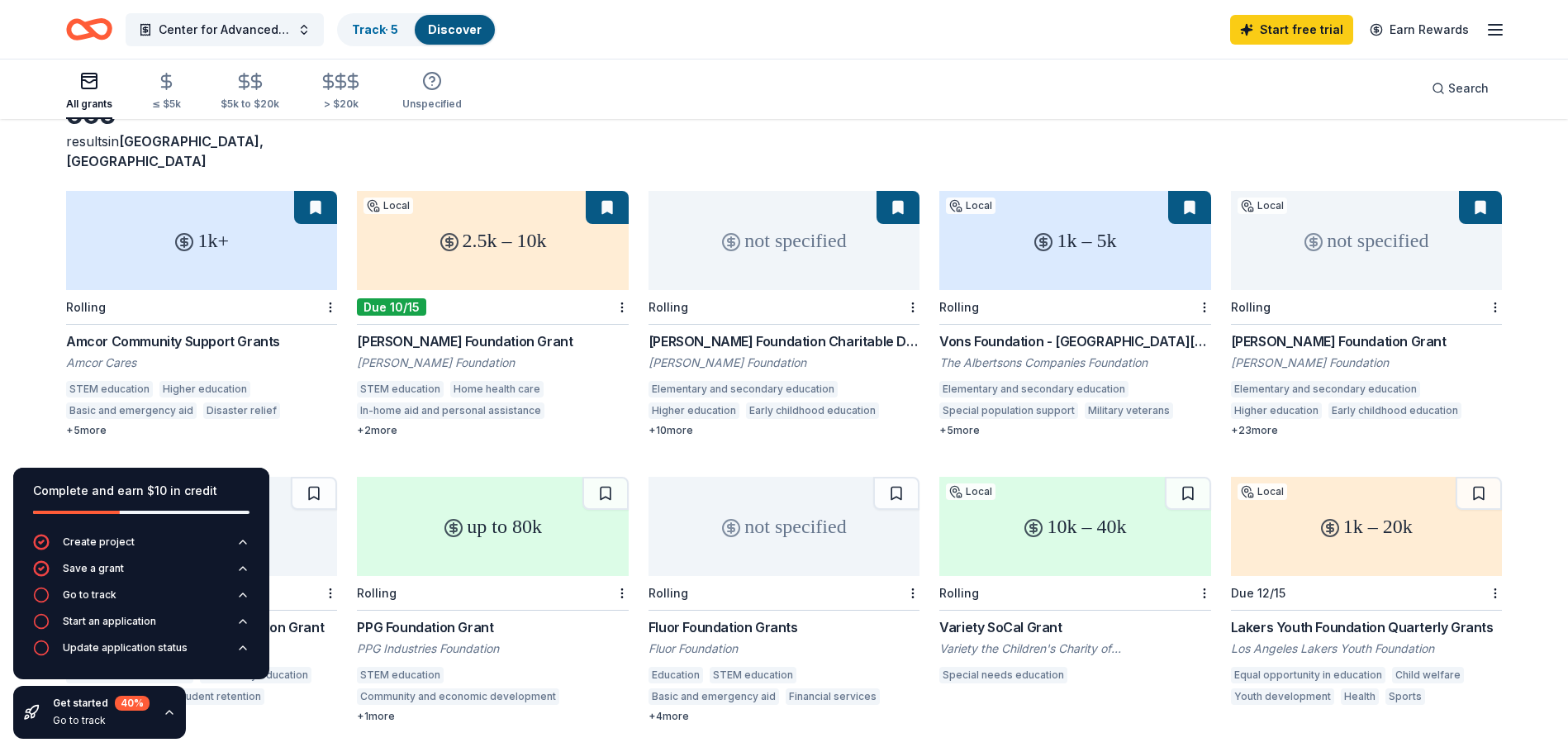
scroll to position [91, 0]
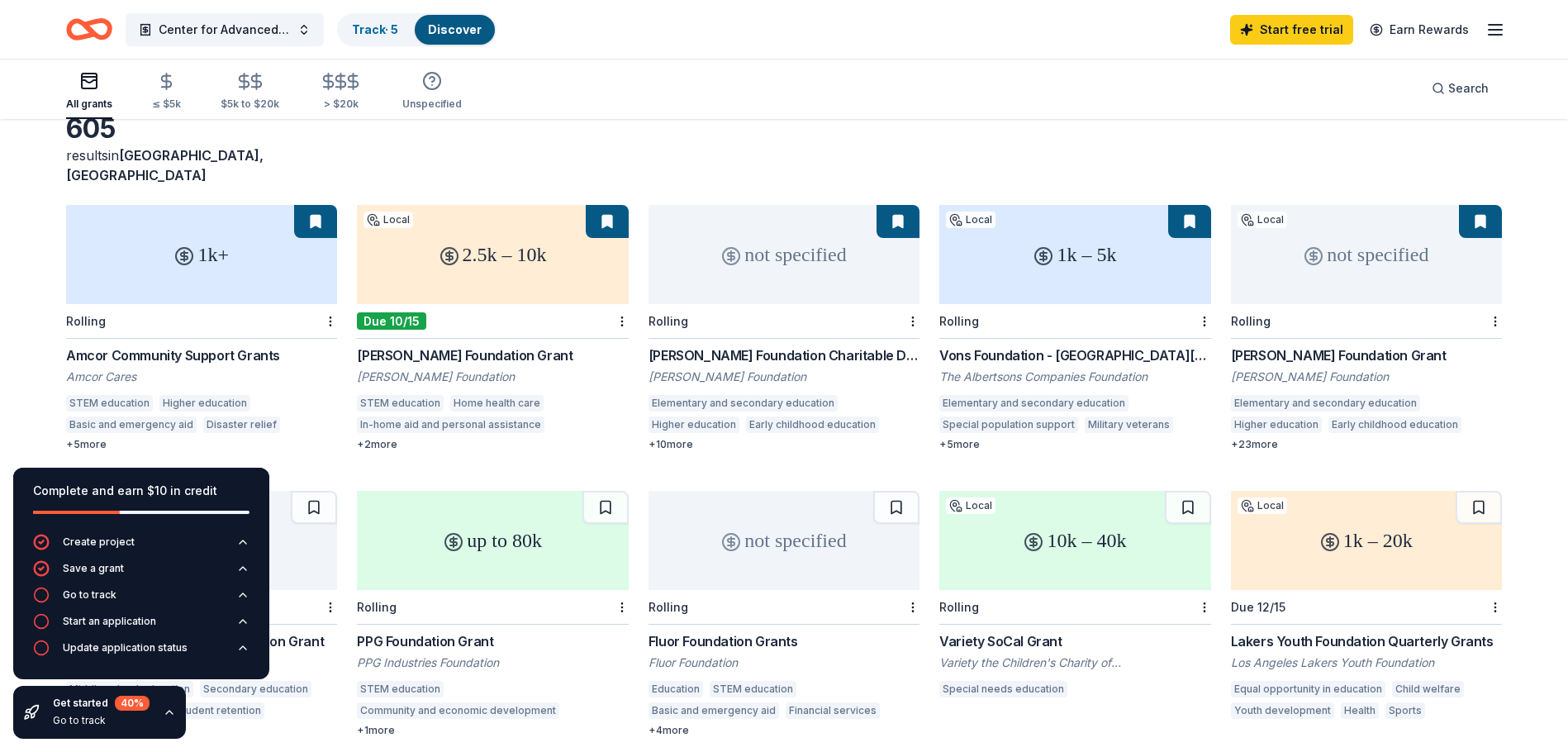
click at [1108, 532] on div "10k – 40k" at bounding box center [1075, 541] width 271 height 99
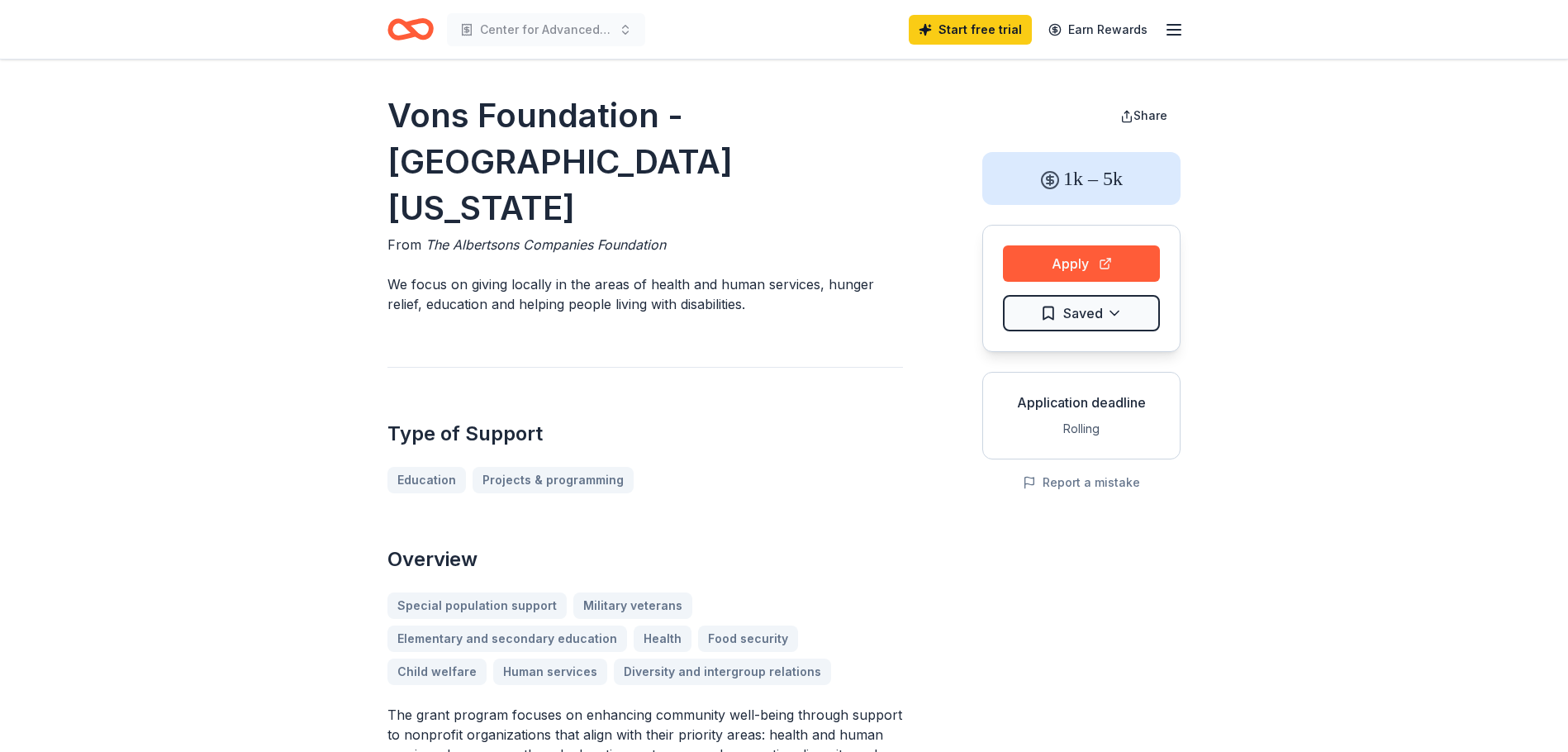
click at [880, 403] on div "Type of Support Education Projects & programming" at bounding box center [645, 430] width 516 height 126
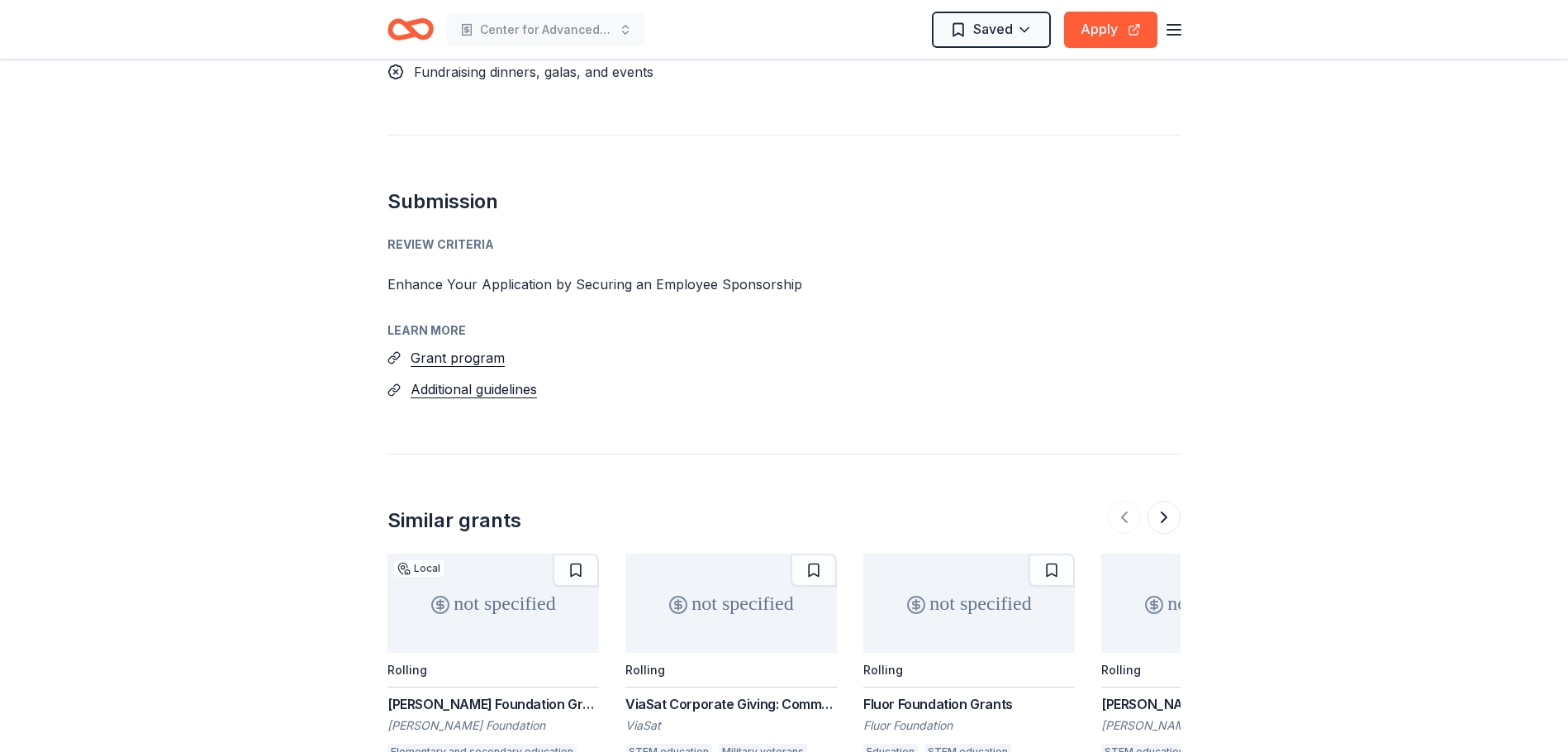
scroll to position [1736, 0]
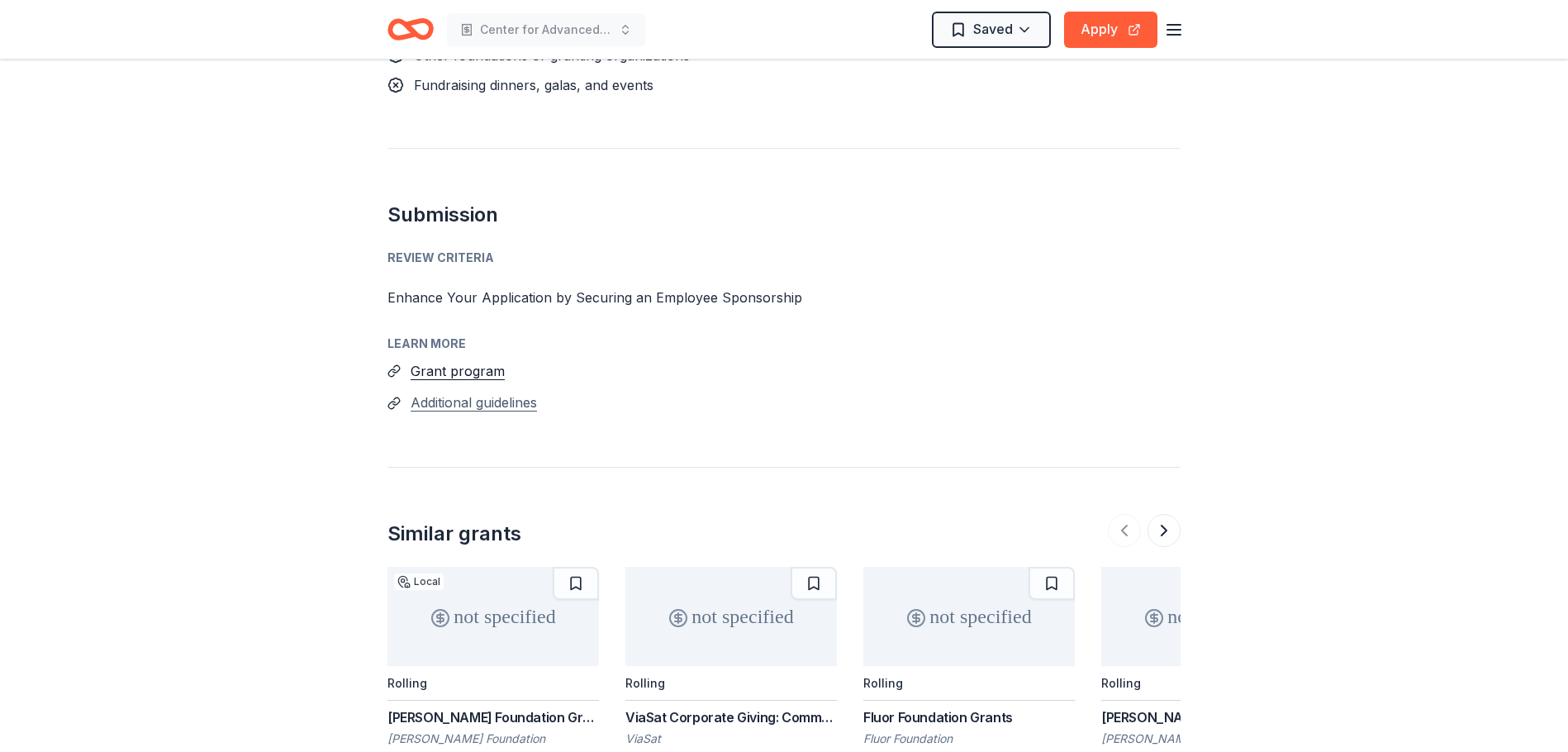
click at [482, 392] on button "Additional guidelines" at bounding box center [474, 403] width 126 height 22
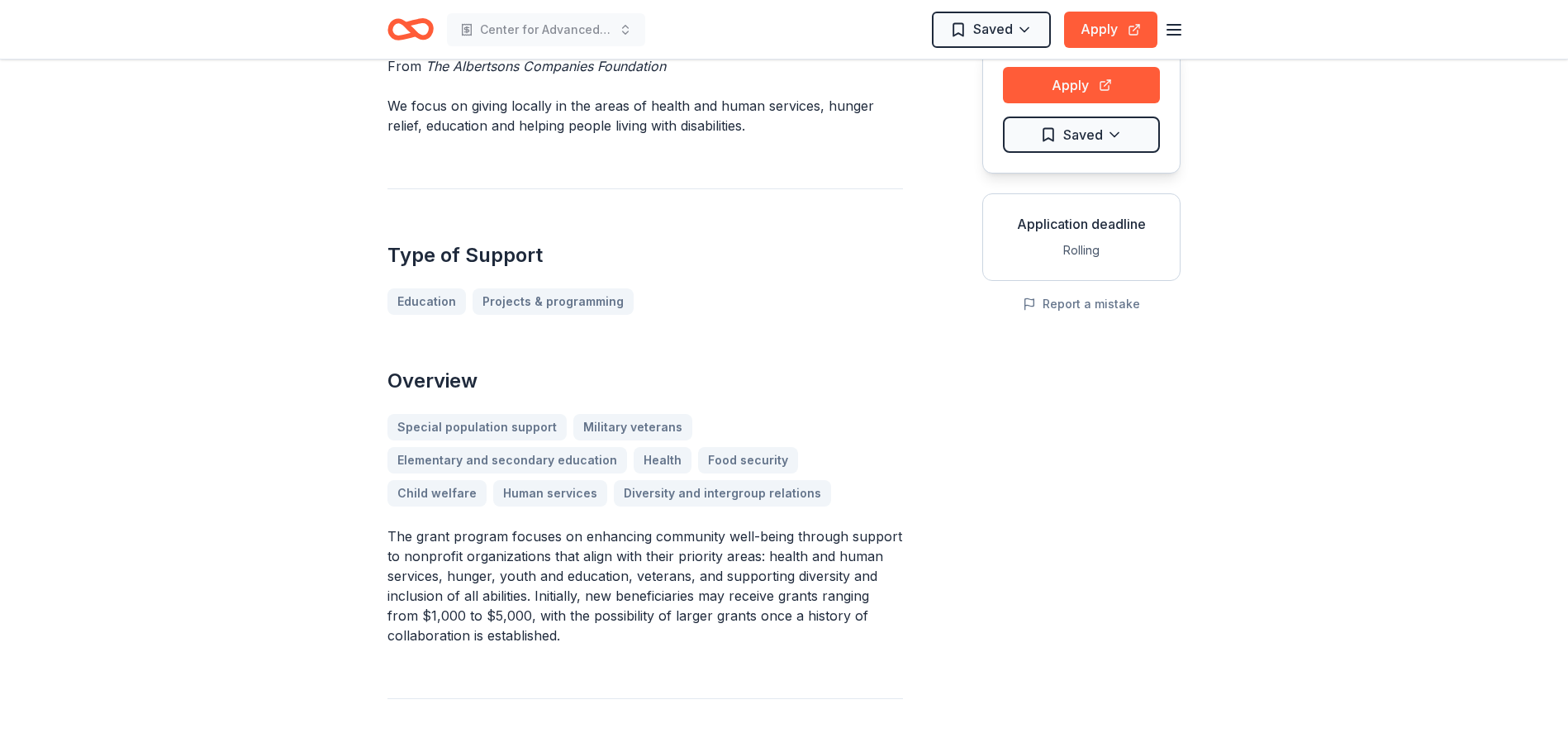
scroll to position [0, 0]
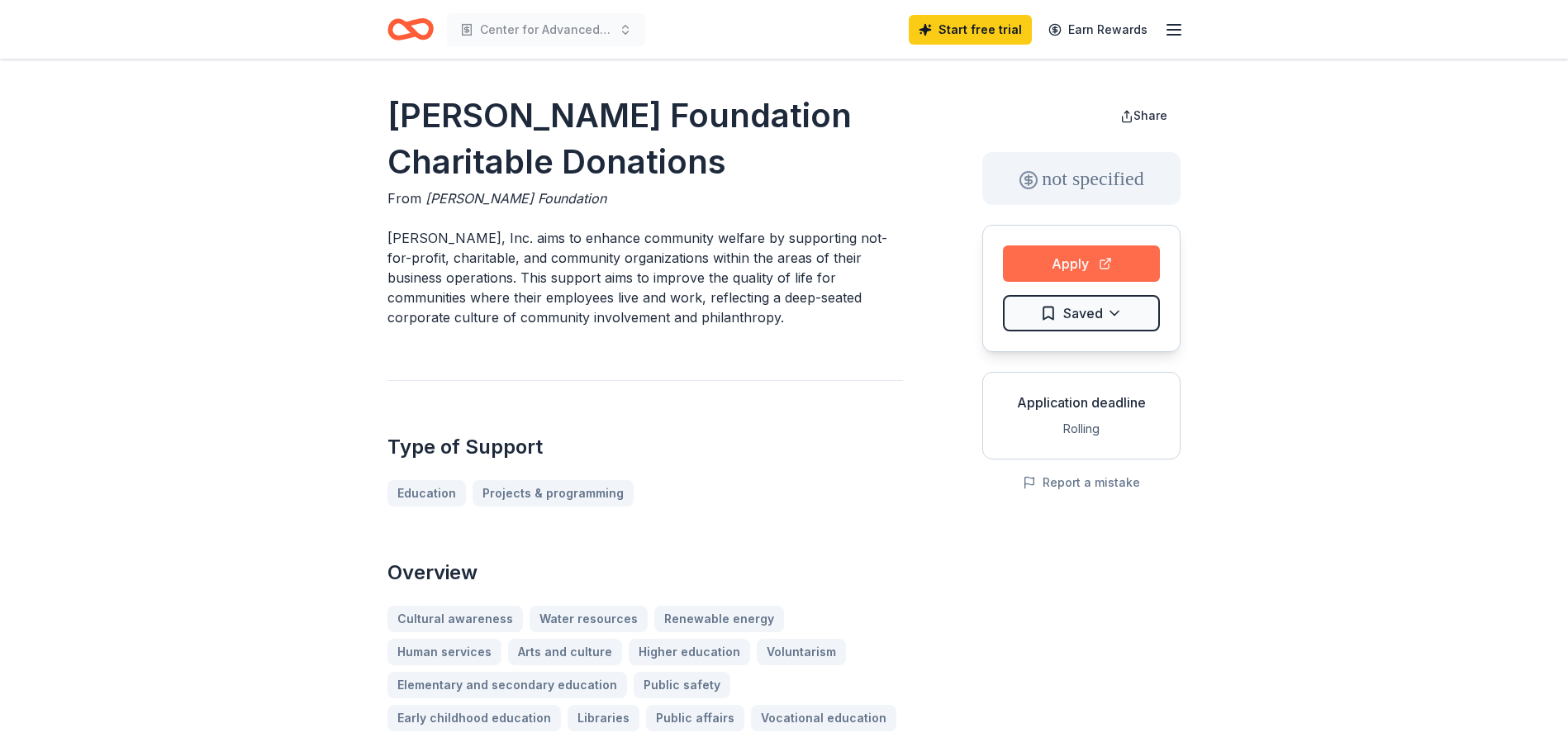
click at [1066, 255] on button "Apply" at bounding box center [1082, 264] width 157 height 36
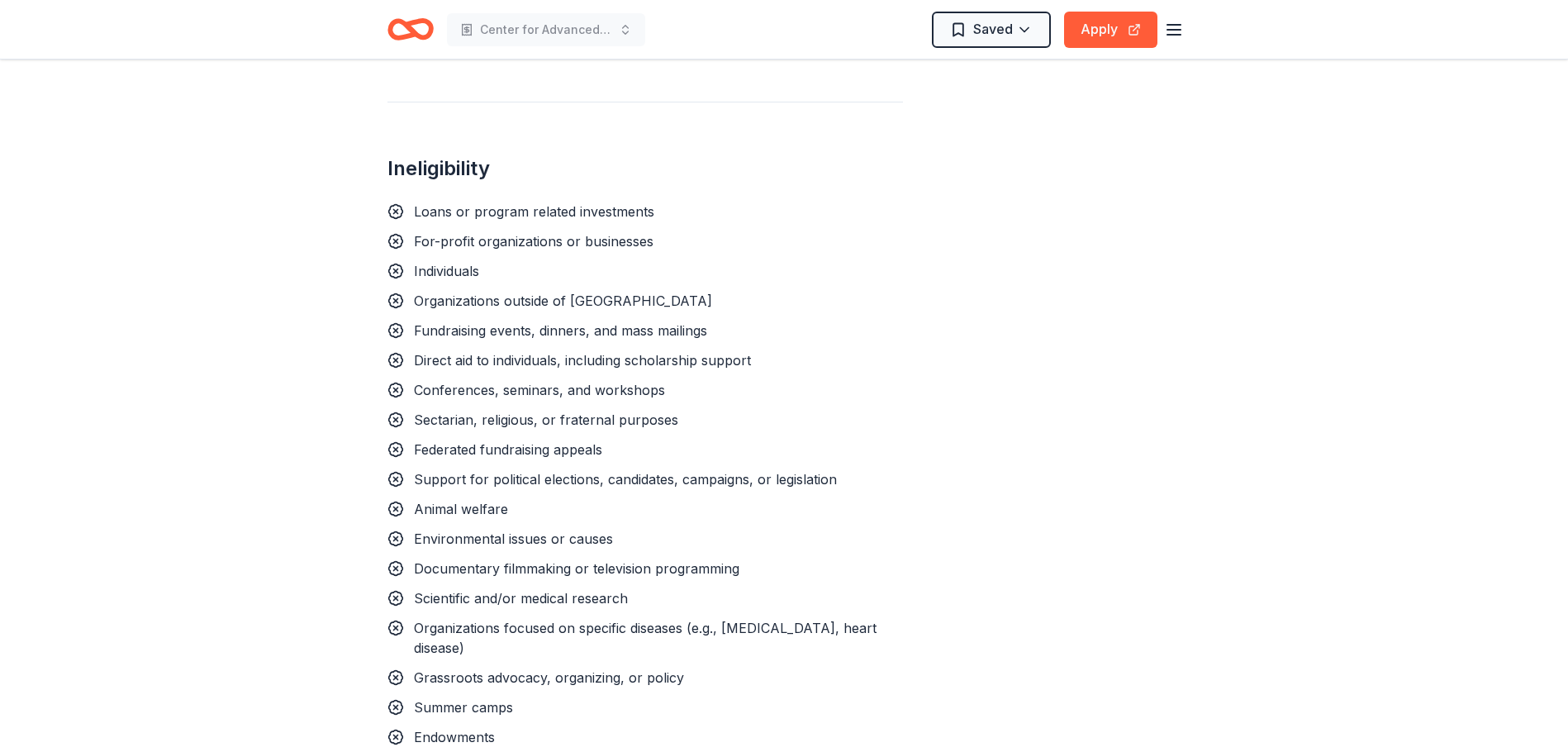
scroll to position [1488, 0]
